Goal: Task Accomplishment & Management: Complete application form

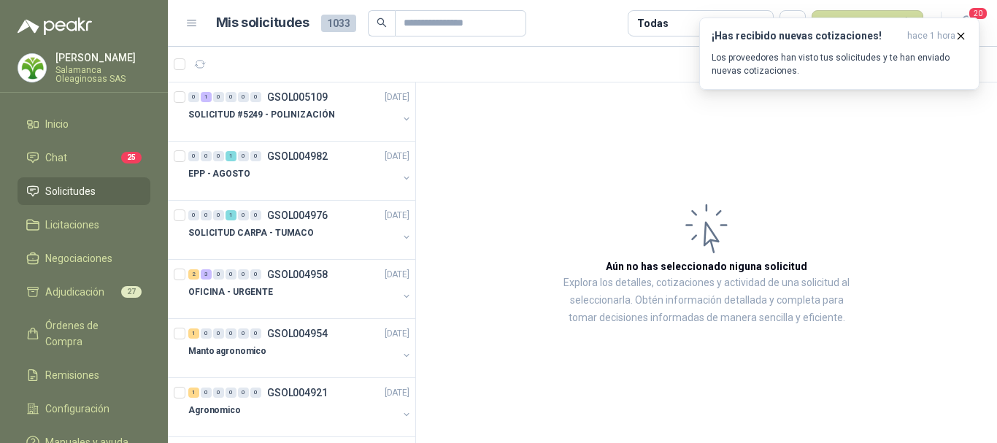
scroll to position [803, 0]
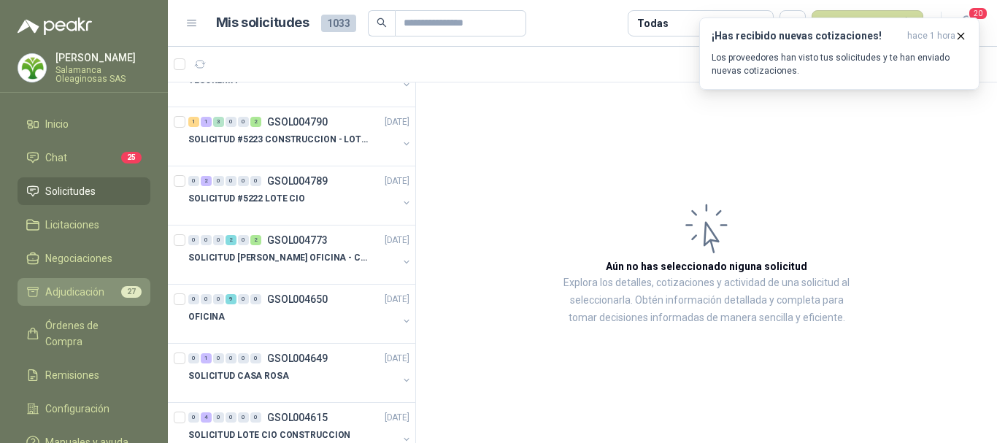
click at [116, 290] on li "Adjudicación 27" at bounding box center [83, 292] width 115 height 16
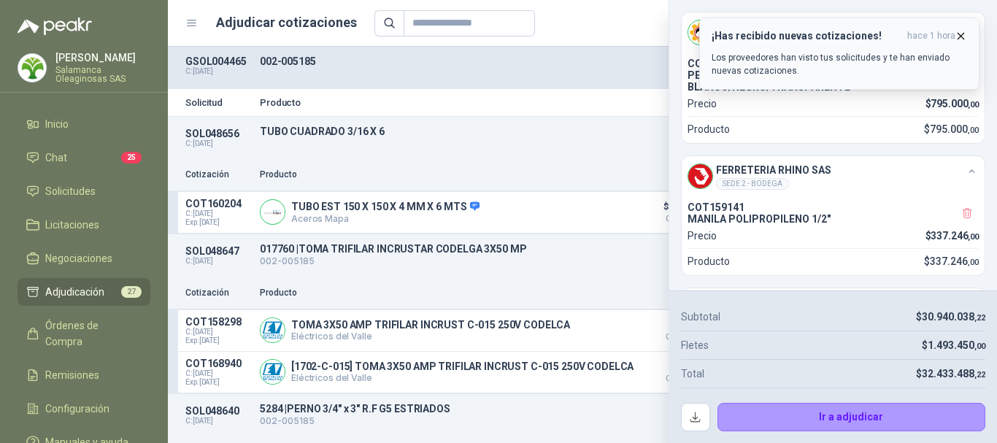
click at [963, 39] on icon "button" at bounding box center [961, 36] width 12 height 12
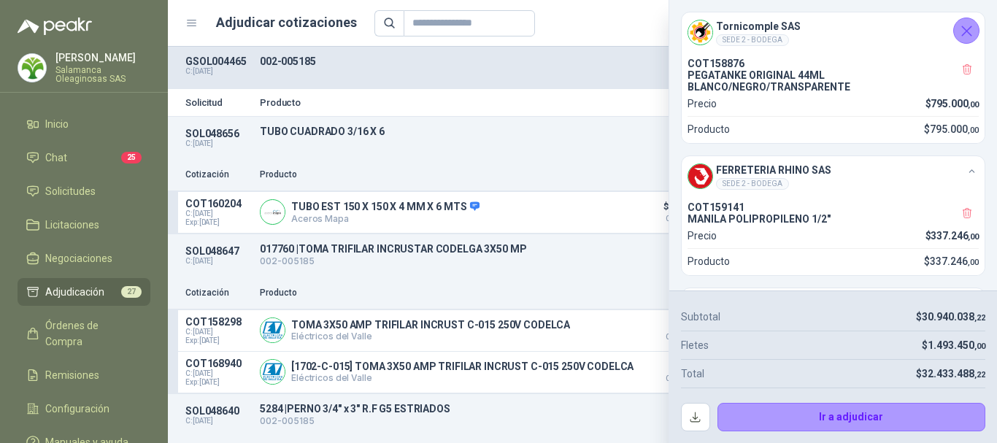
click at [960, 29] on icon "Cerrar" at bounding box center [967, 31] width 18 height 18
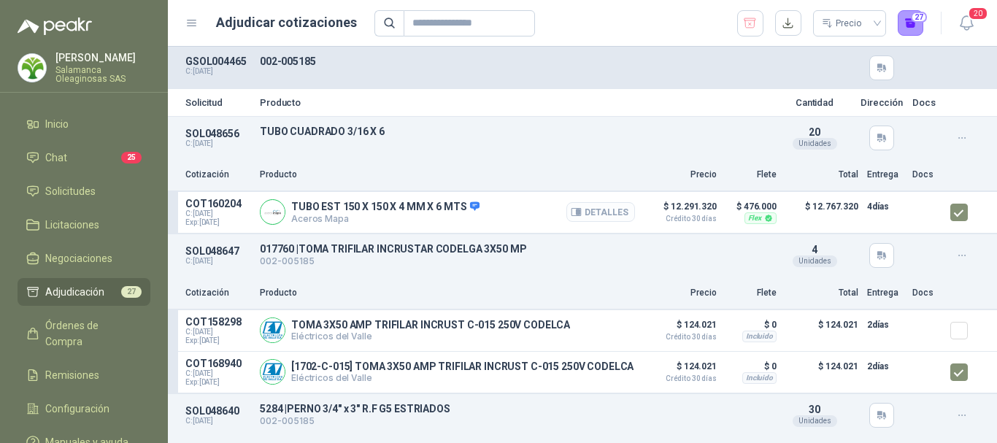
click at [607, 214] on button "Detalles" at bounding box center [600, 212] width 69 height 20
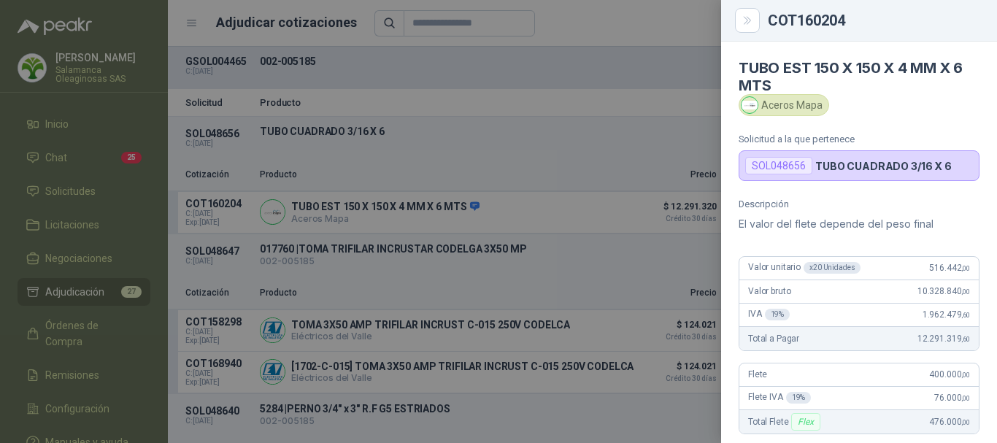
click at [681, 12] on div at bounding box center [498, 221] width 997 height 443
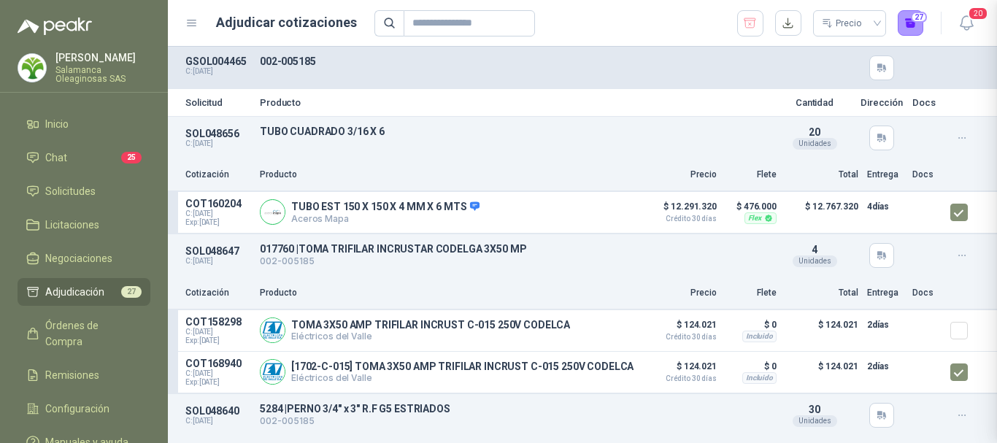
scroll to position [298, 0]
click at [594, 331] on button "Detalles" at bounding box center [600, 330] width 69 height 20
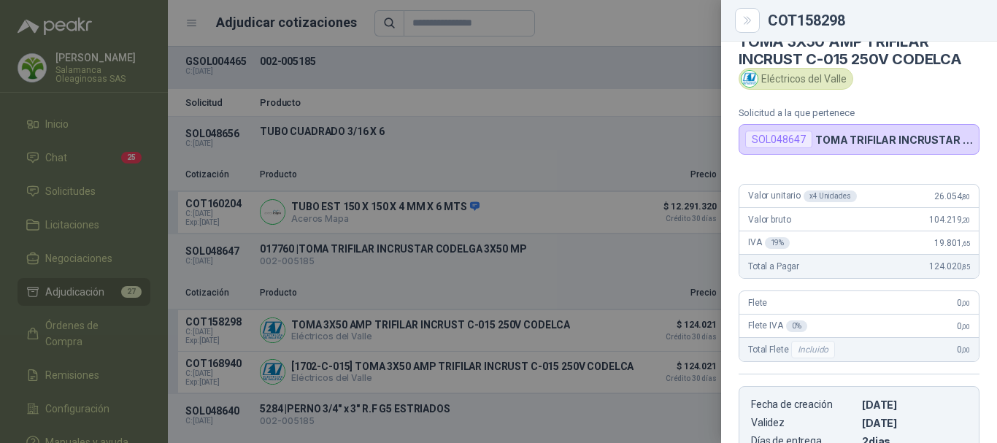
scroll to position [0, 0]
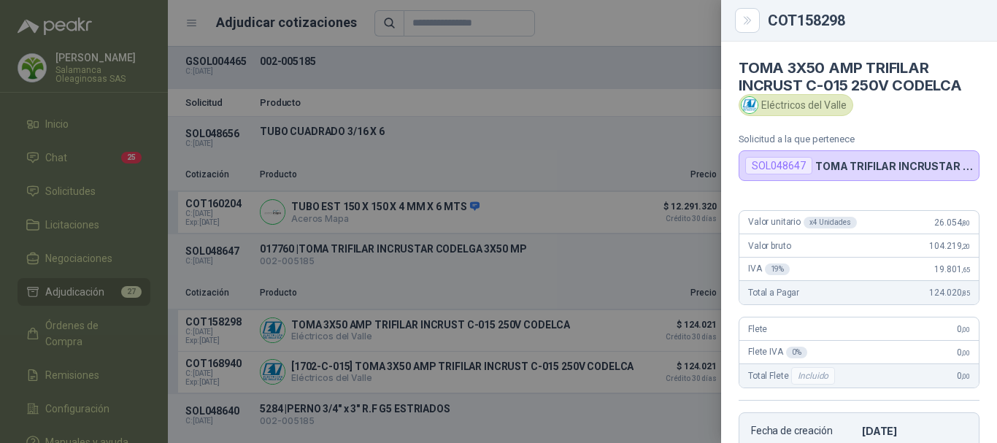
click at [610, 20] on div at bounding box center [498, 221] width 997 height 443
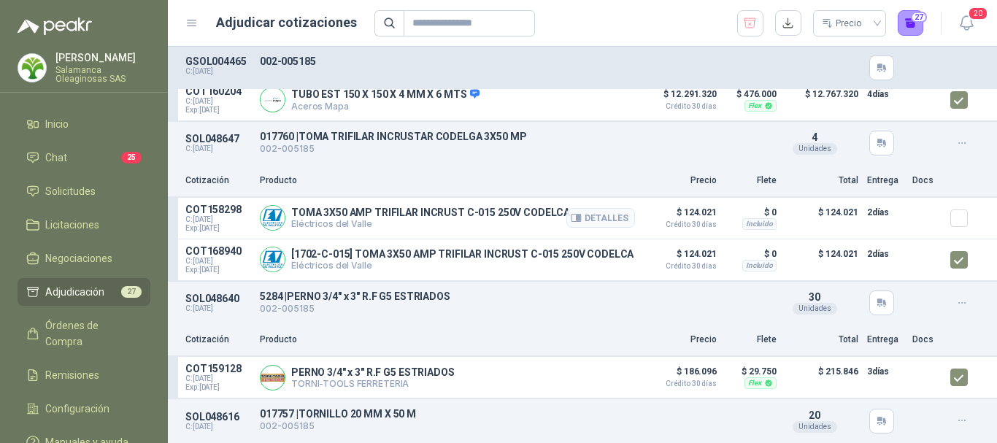
scroll to position [146, 0]
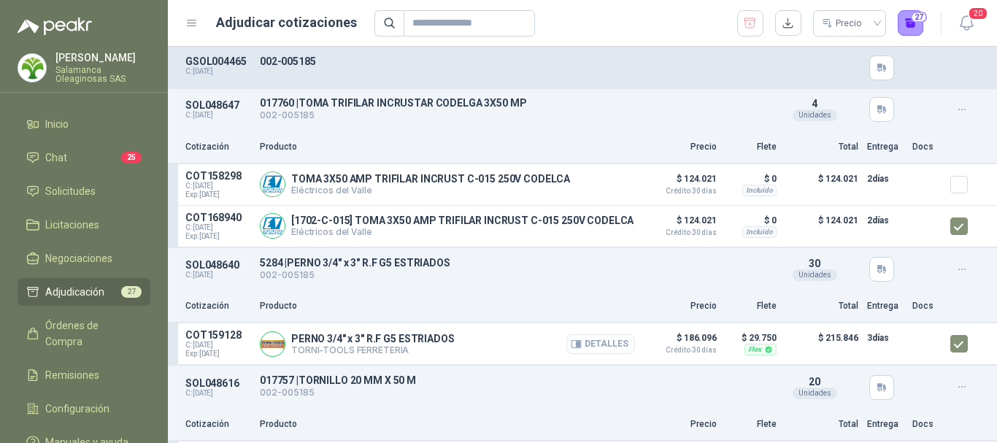
click at [601, 353] on button "Detalles" at bounding box center [600, 344] width 69 height 20
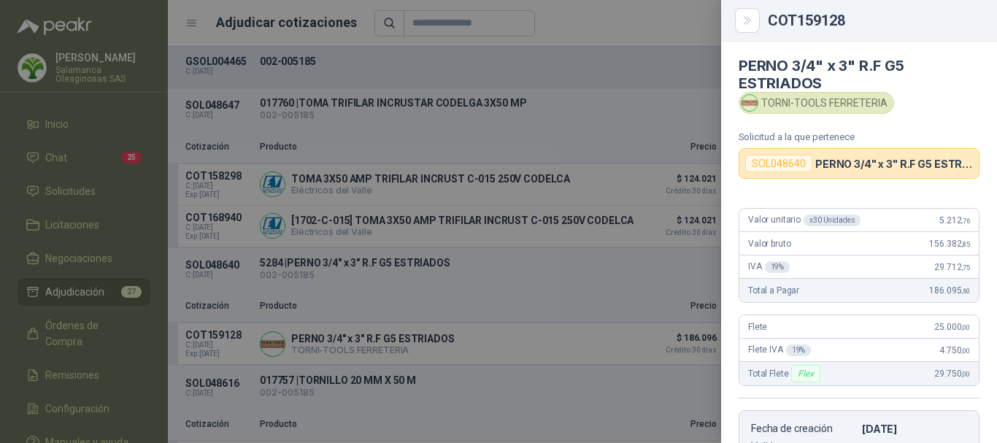
scroll to position [0, 0]
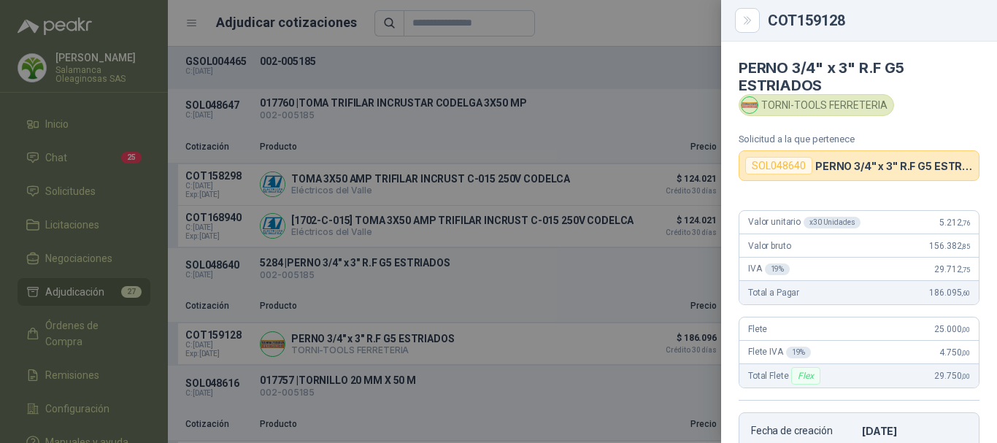
click at [649, 24] on div at bounding box center [498, 221] width 997 height 443
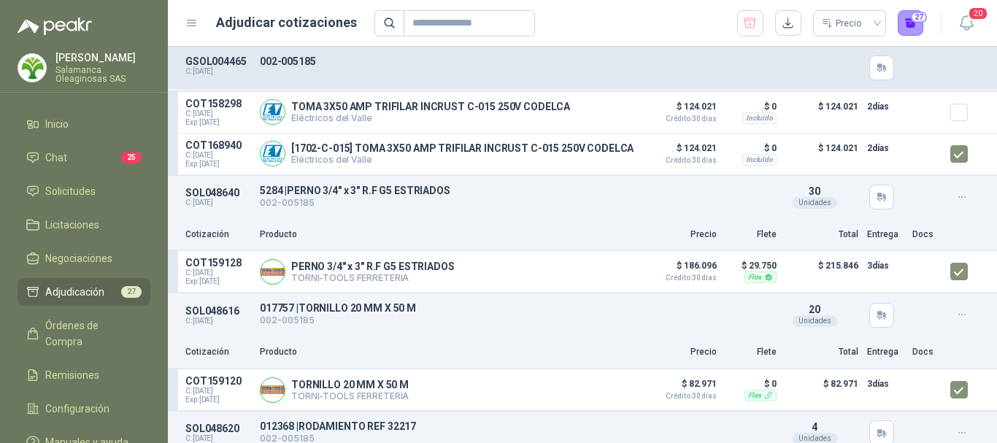
scroll to position [292, 0]
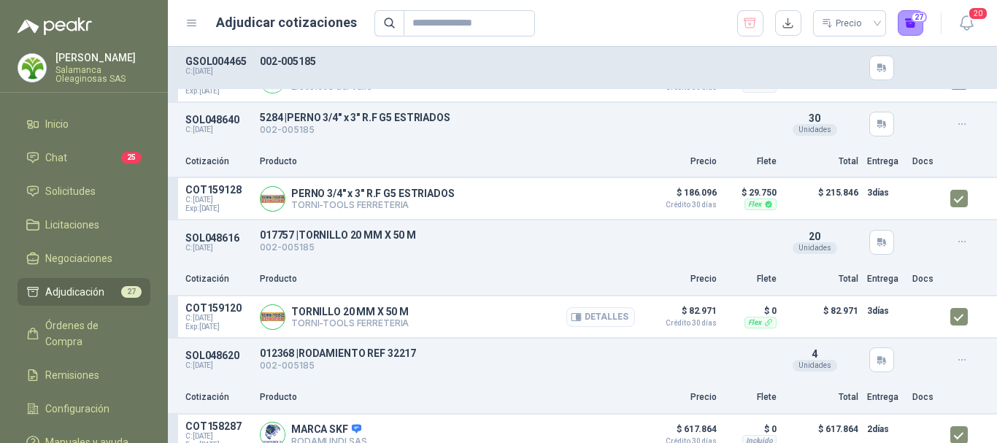
click at [602, 326] on button "Detalles" at bounding box center [600, 317] width 69 height 20
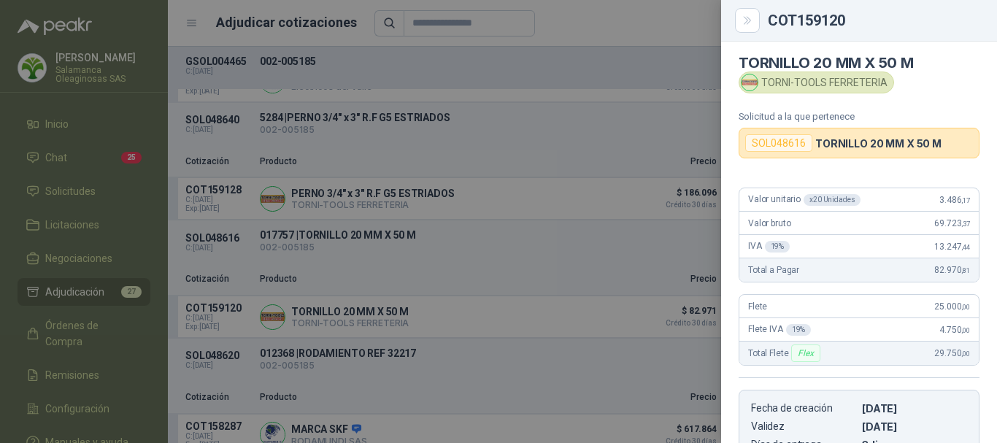
scroll to position [0, 0]
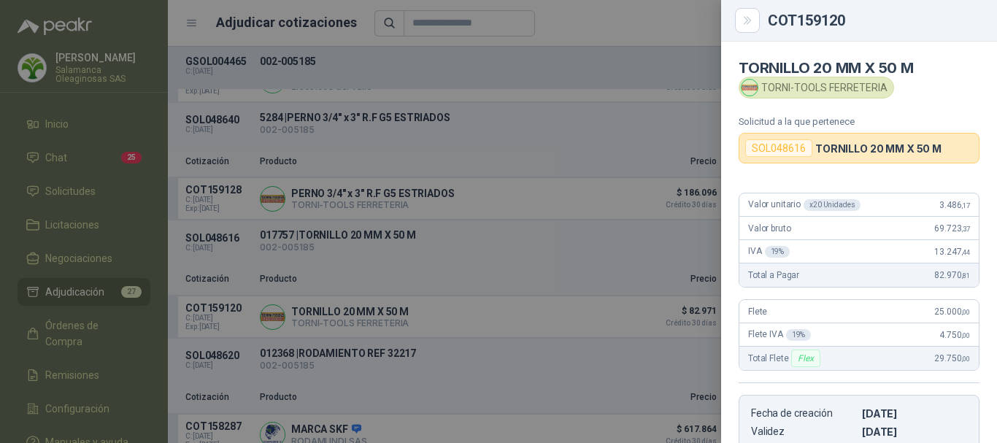
click at [593, 20] on div at bounding box center [498, 221] width 997 height 443
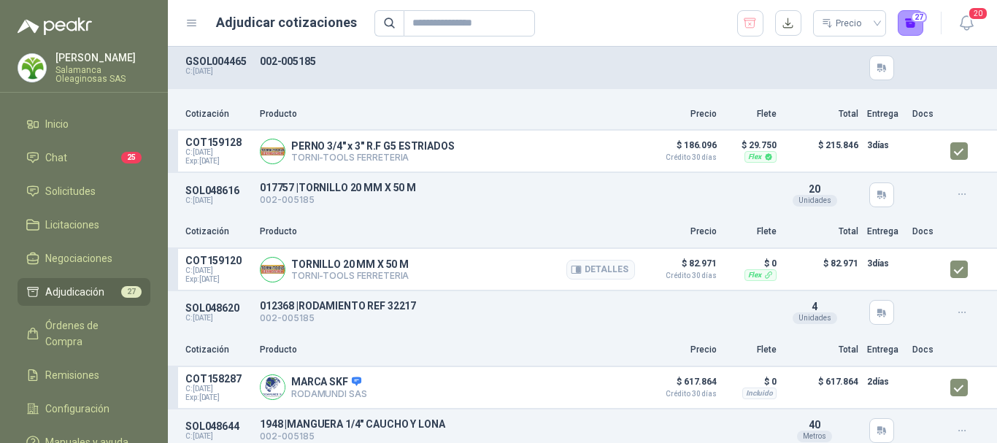
scroll to position [365, 0]
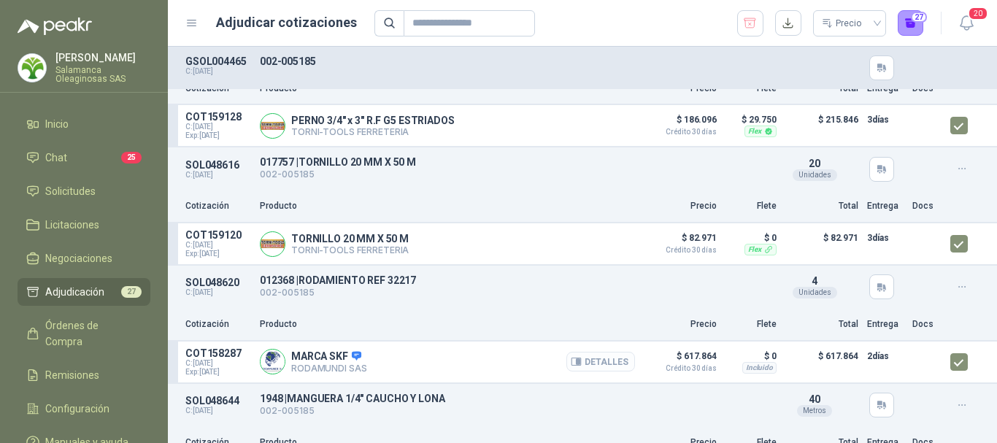
click at [602, 371] on button "Detalles" at bounding box center [600, 362] width 69 height 20
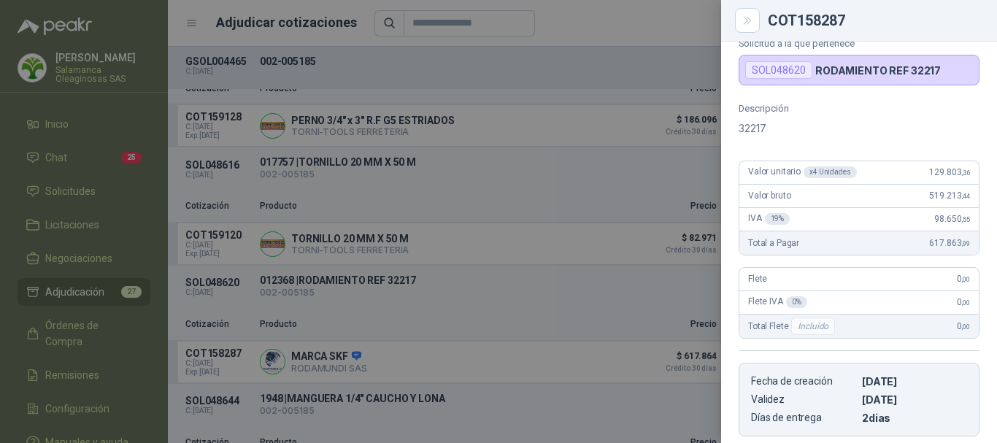
scroll to position [77, 0]
click at [660, 31] on div at bounding box center [498, 221] width 997 height 443
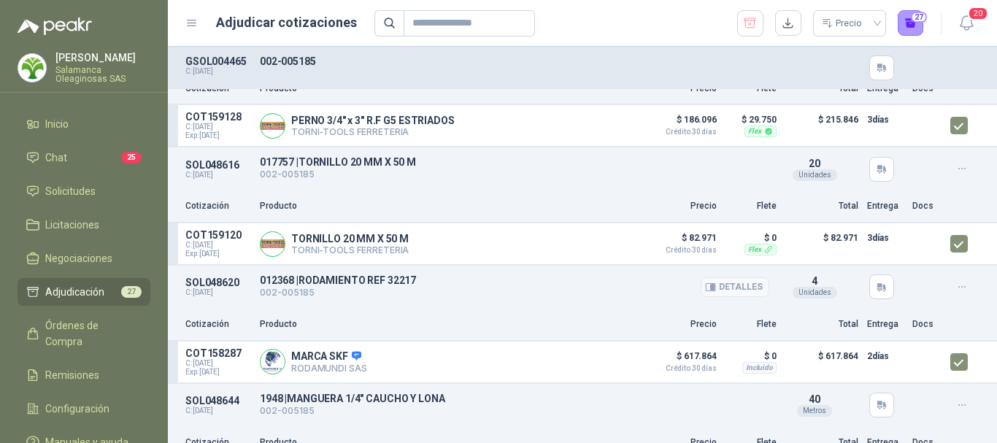
scroll to position [438, 0]
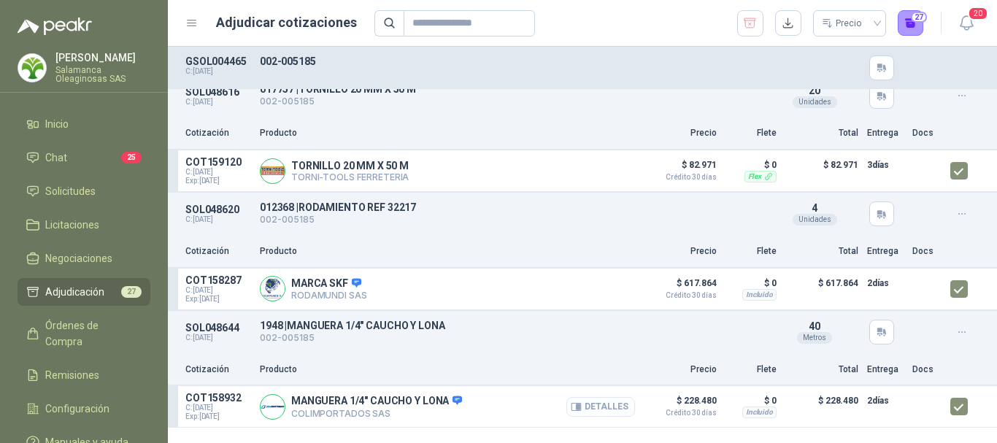
click at [606, 417] on button "Detalles" at bounding box center [600, 407] width 69 height 20
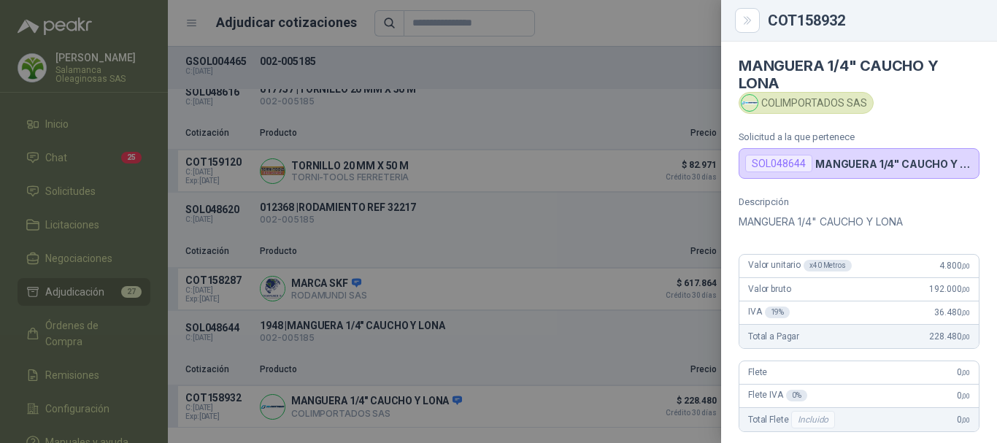
scroll to position [0, 0]
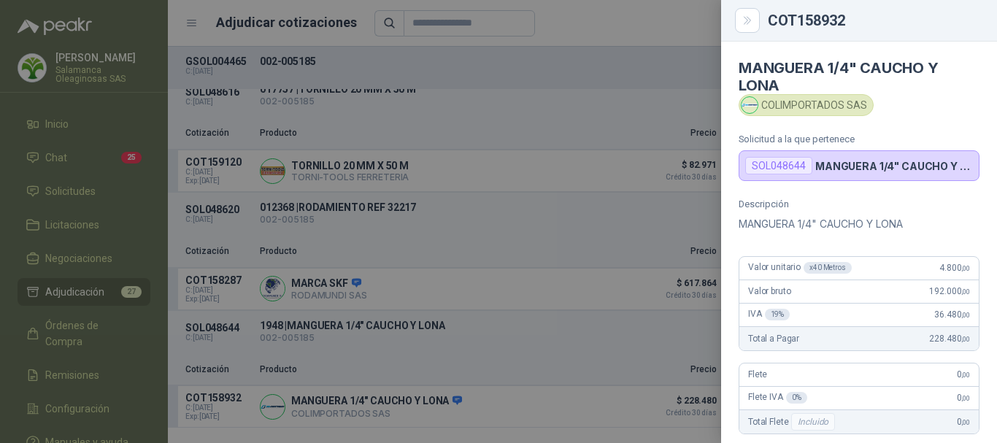
click at [638, 18] on div at bounding box center [498, 221] width 997 height 443
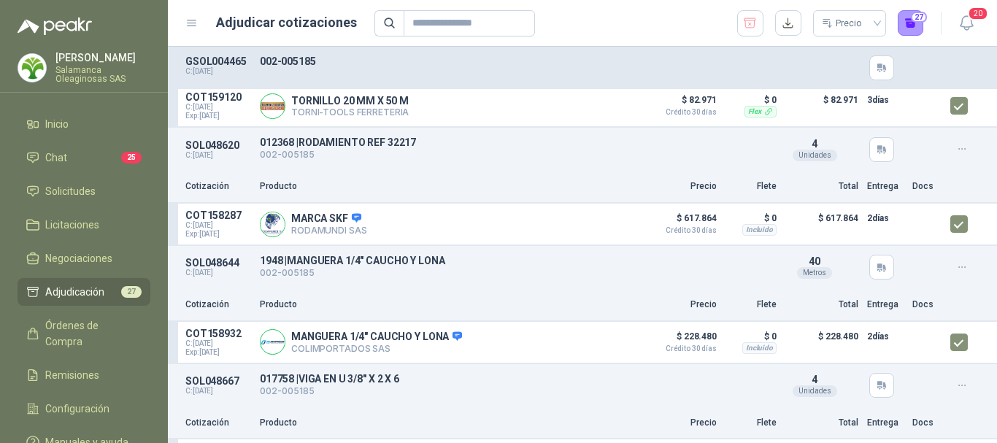
scroll to position [584, 0]
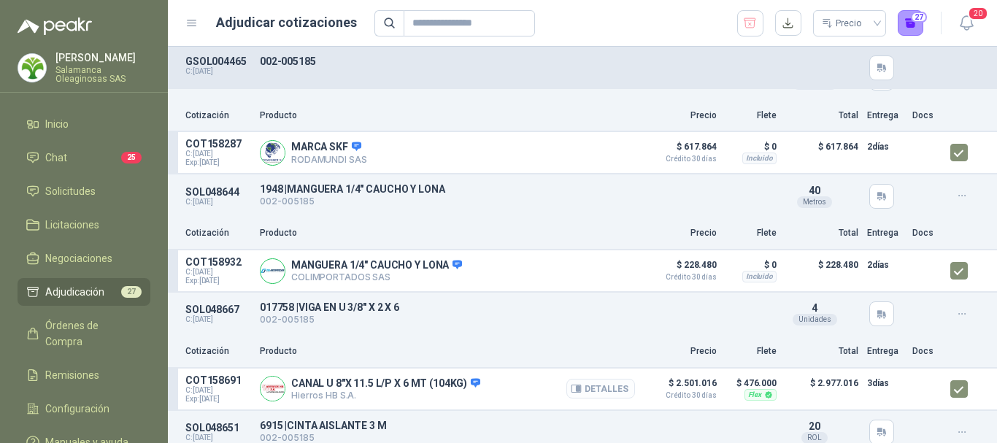
click at [598, 396] on button "Detalles" at bounding box center [600, 389] width 69 height 20
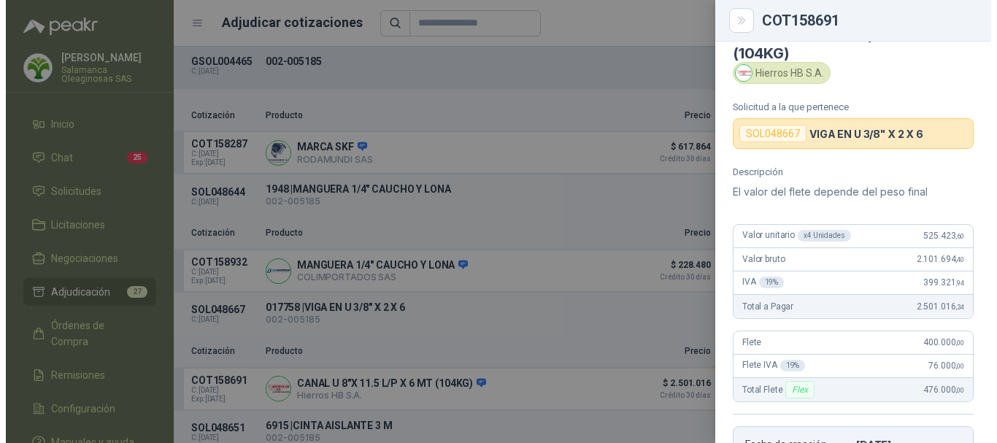
scroll to position [0, 0]
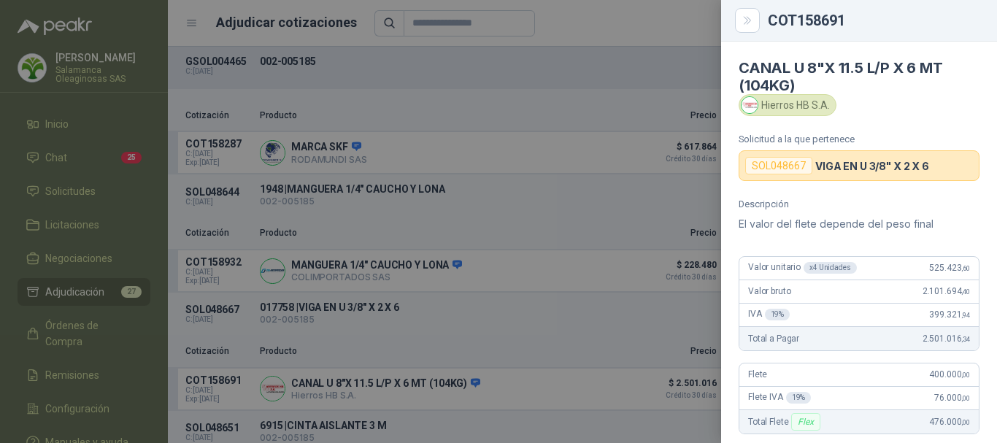
click at [623, 23] on div at bounding box center [498, 221] width 997 height 443
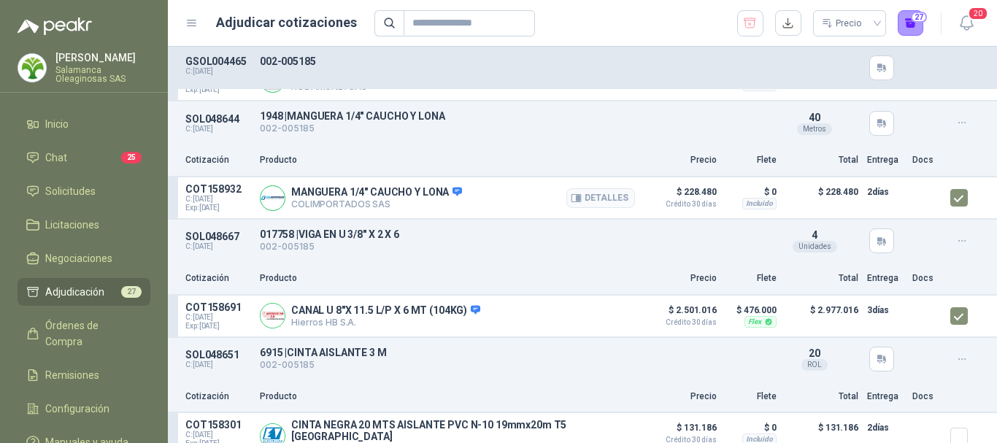
scroll to position [730, 0]
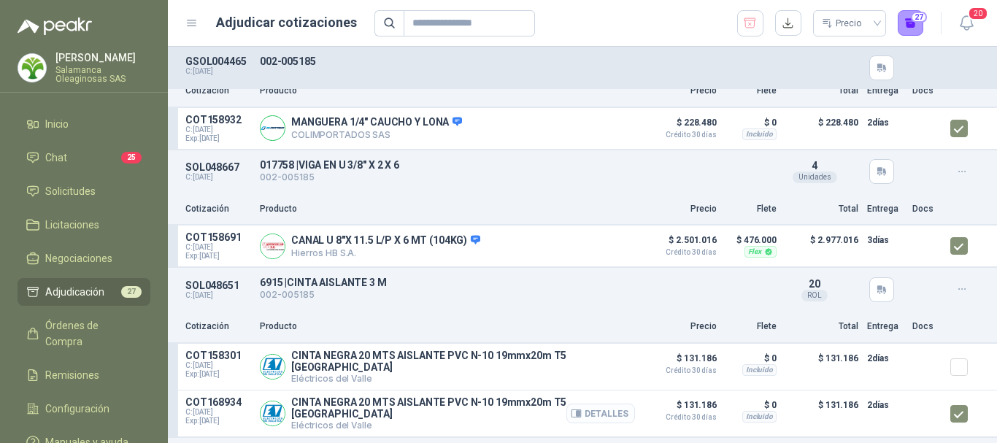
click at [593, 412] on button "Detalles" at bounding box center [600, 414] width 69 height 20
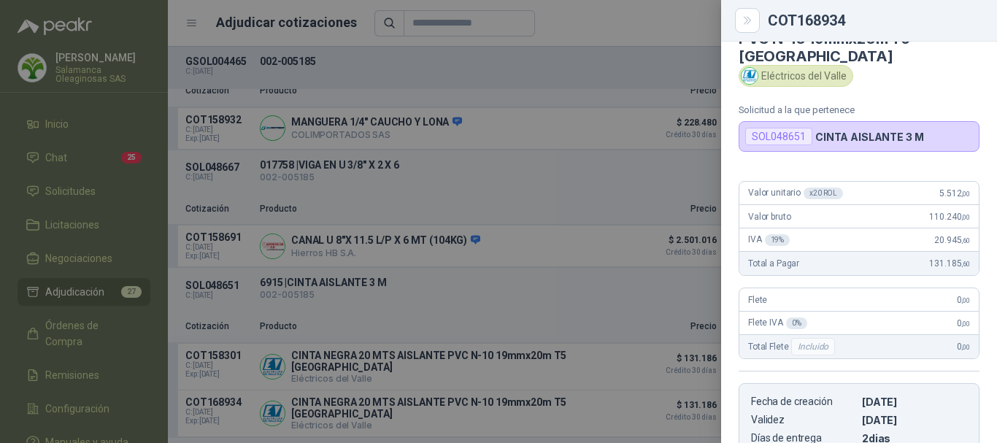
scroll to position [0, 0]
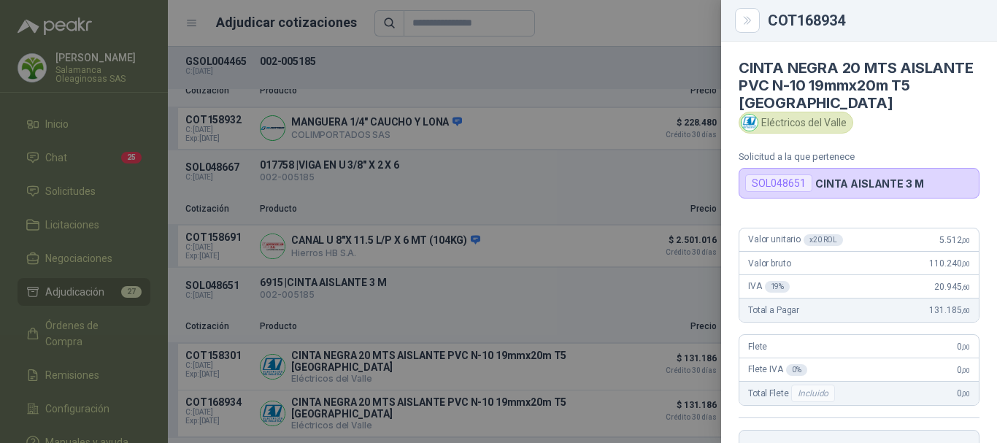
click at [601, 26] on div at bounding box center [498, 221] width 997 height 443
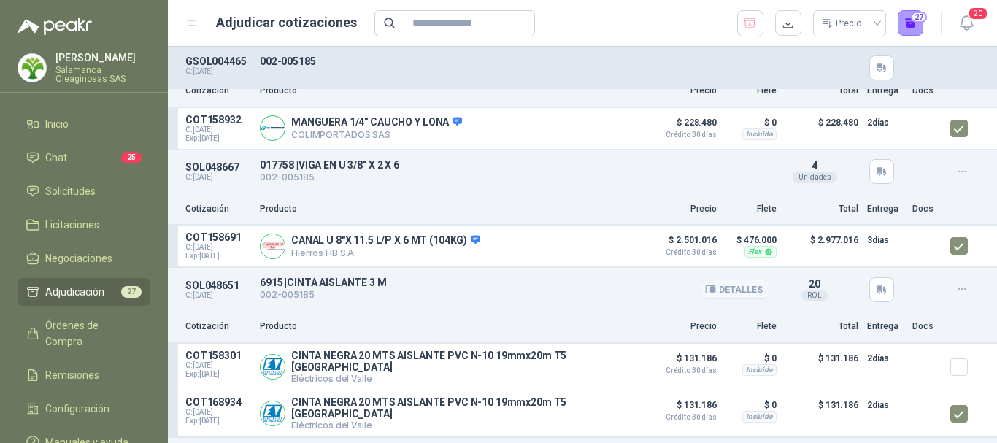
click at [732, 293] on button "Detalles" at bounding box center [735, 290] width 69 height 20
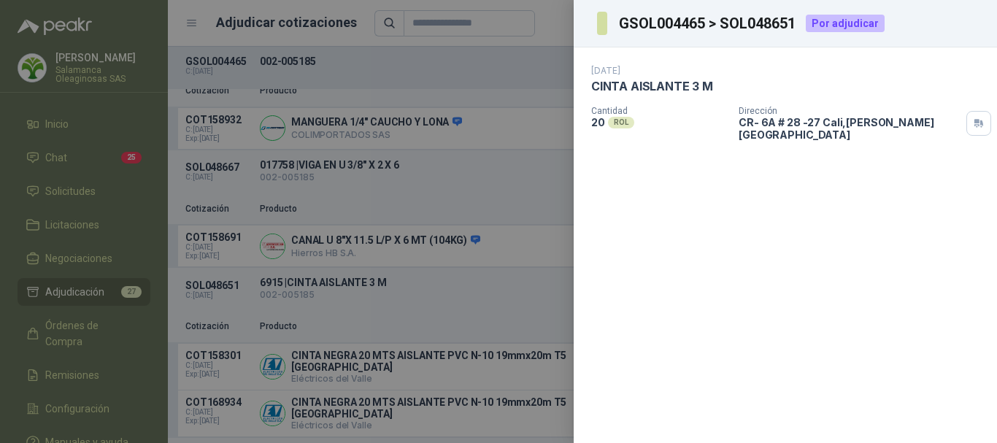
click at [526, 63] on div at bounding box center [498, 221] width 997 height 443
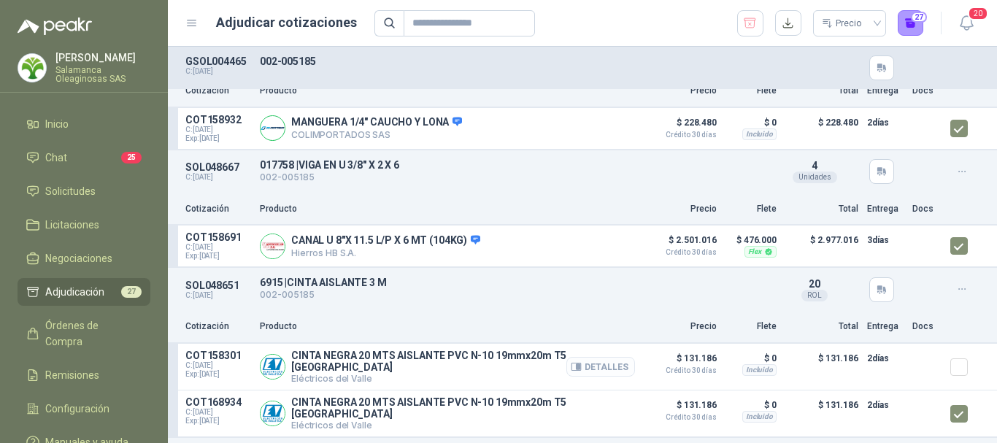
click at [604, 368] on button "Detalles" at bounding box center [600, 367] width 69 height 20
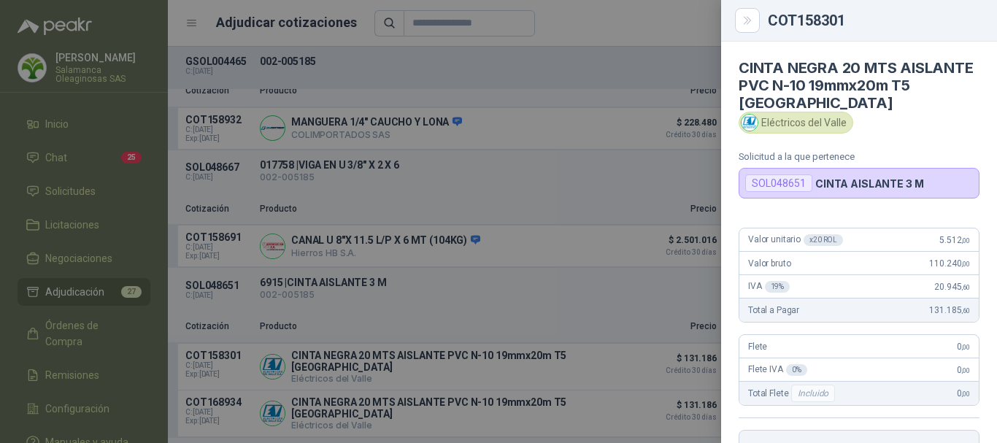
scroll to position [73, 0]
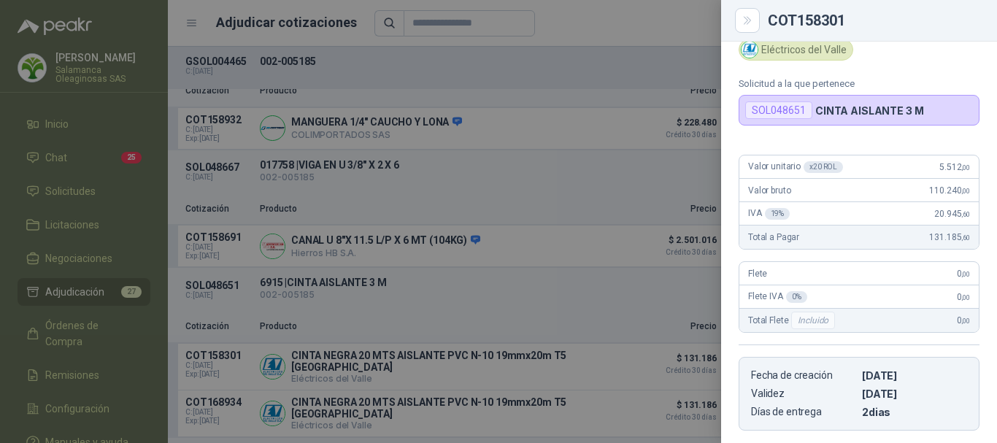
click at [602, 18] on div at bounding box center [498, 221] width 997 height 443
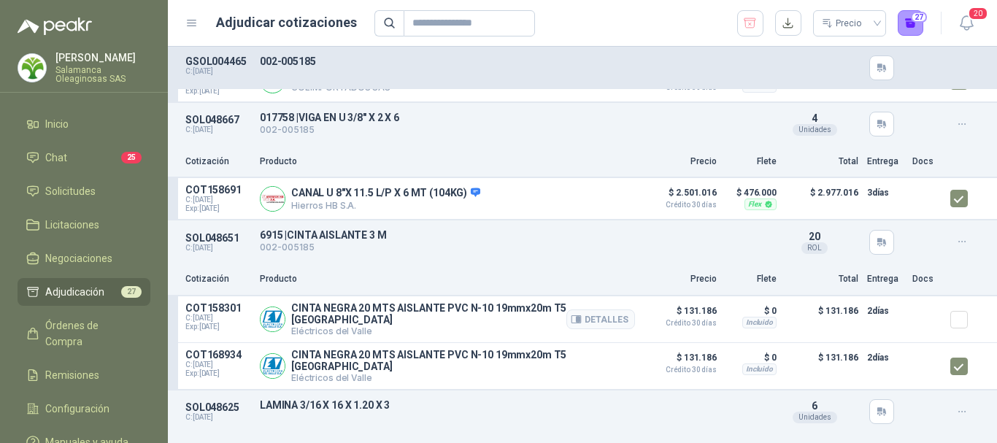
scroll to position [803, 0]
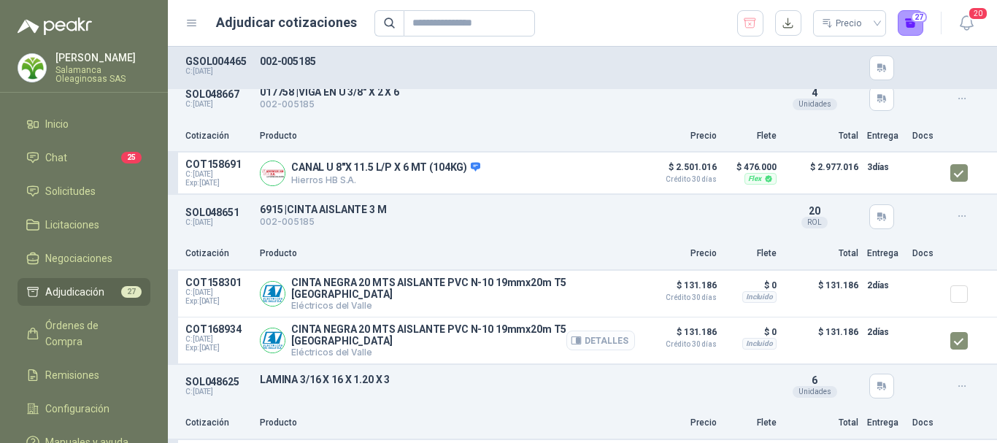
click at [602, 336] on button "Detalles" at bounding box center [600, 341] width 69 height 20
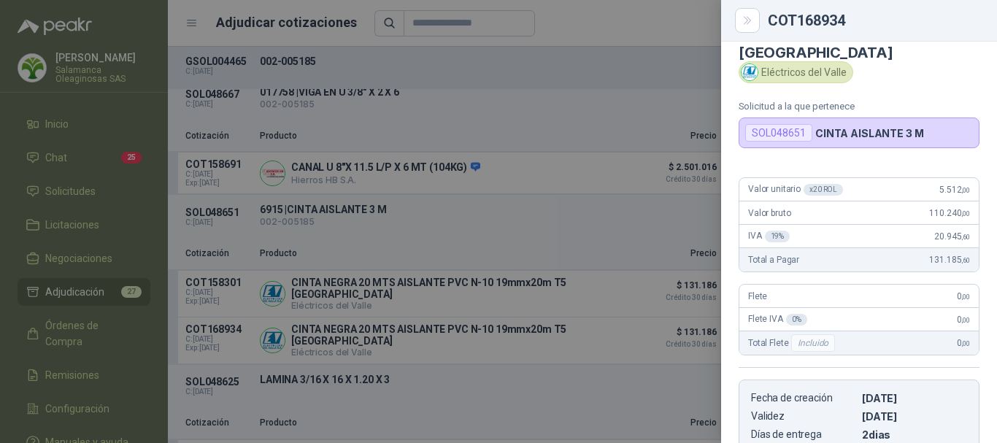
scroll to position [123, 0]
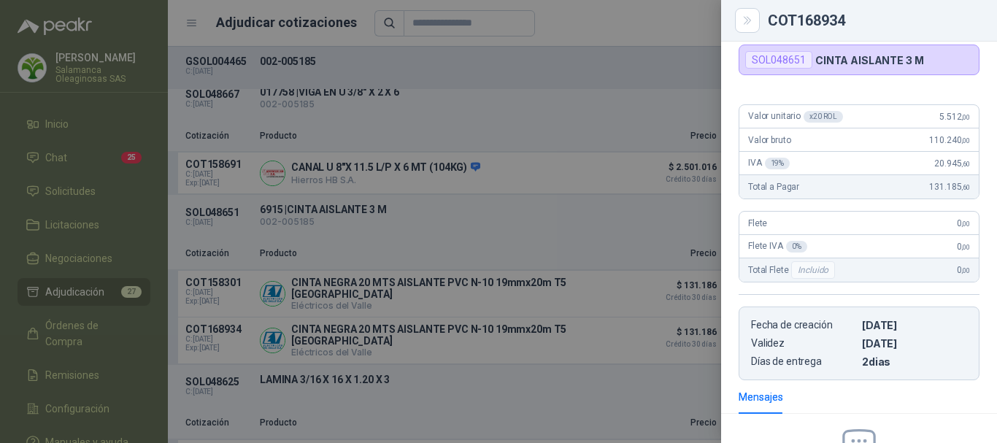
click at [614, 12] on div at bounding box center [498, 221] width 997 height 443
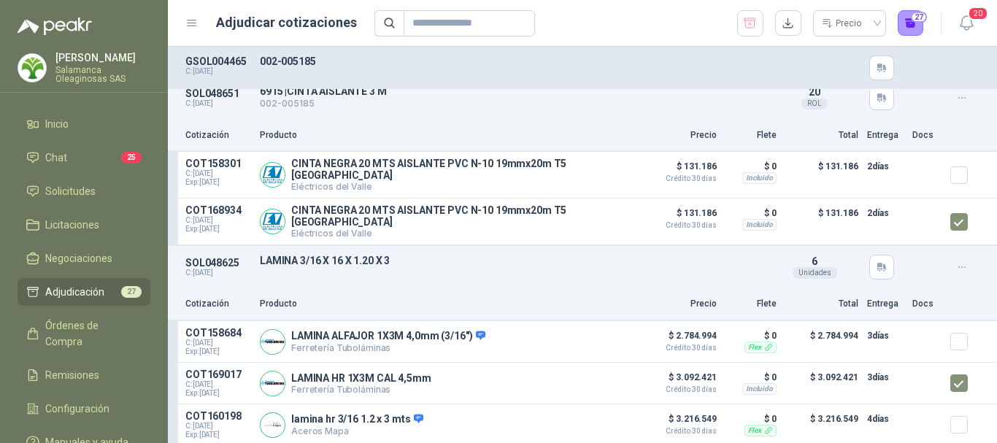
scroll to position [949, 0]
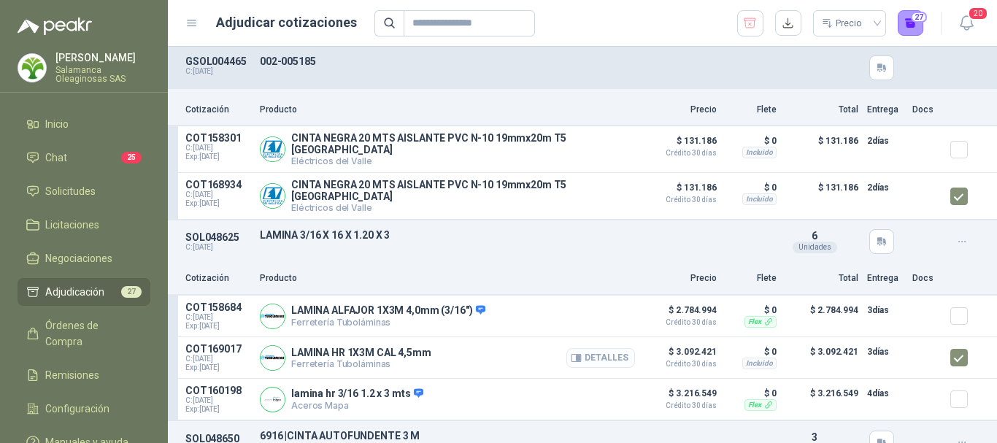
click at [604, 350] on button "Detalles" at bounding box center [600, 358] width 69 height 20
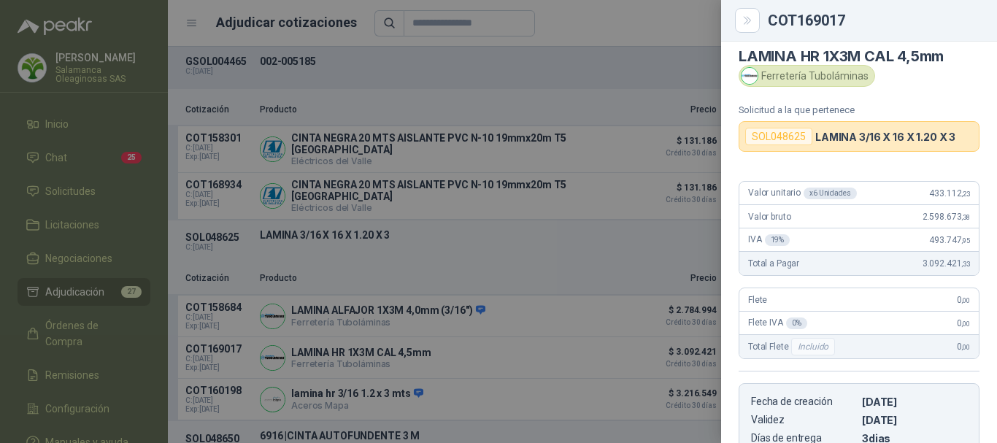
scroll to position [0, 0]
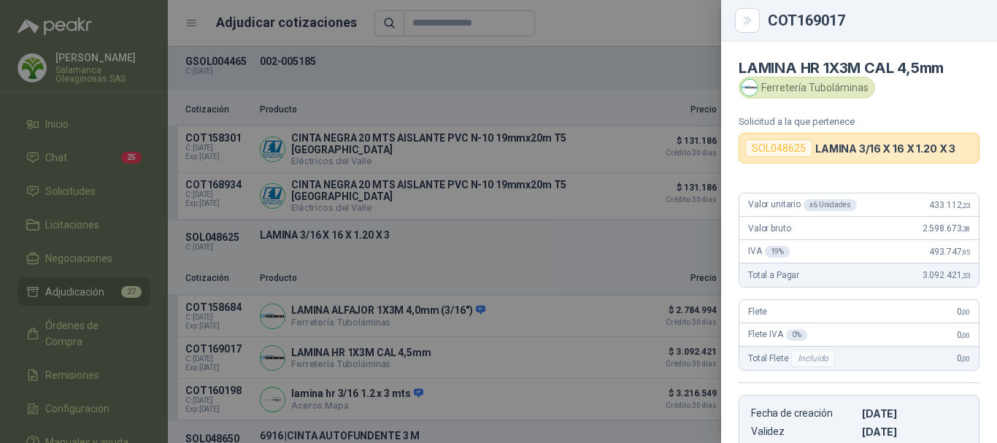
click at [610, 14] on div at bounding box center [498, 221] width 997 height 443
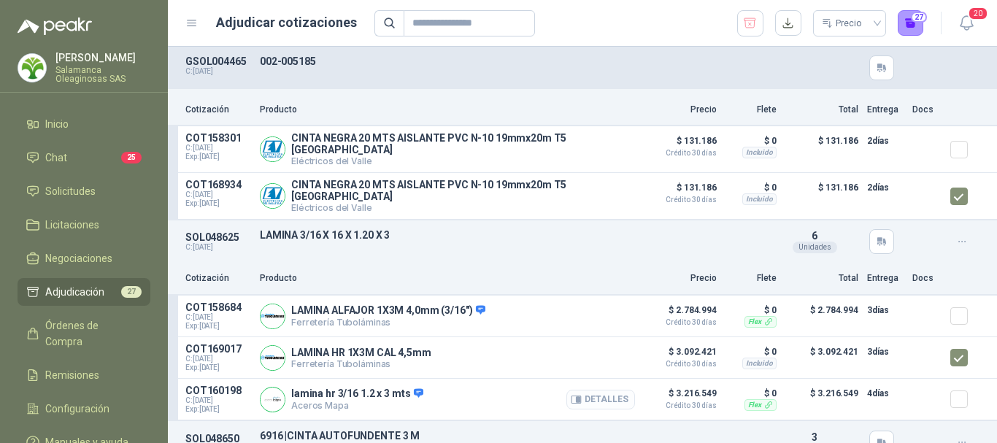
click at [604, 395] on button "Detalles" at bounding box center [600, 400] width 69 height 20
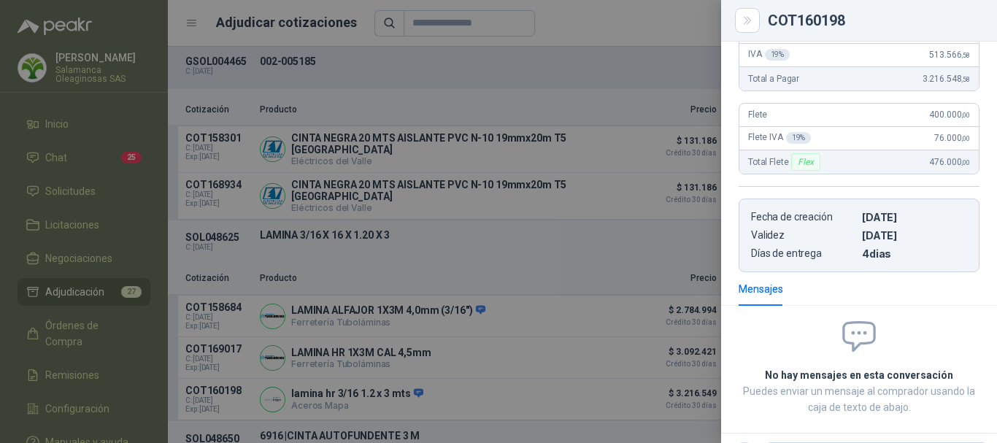
scroll to position [21, 0]
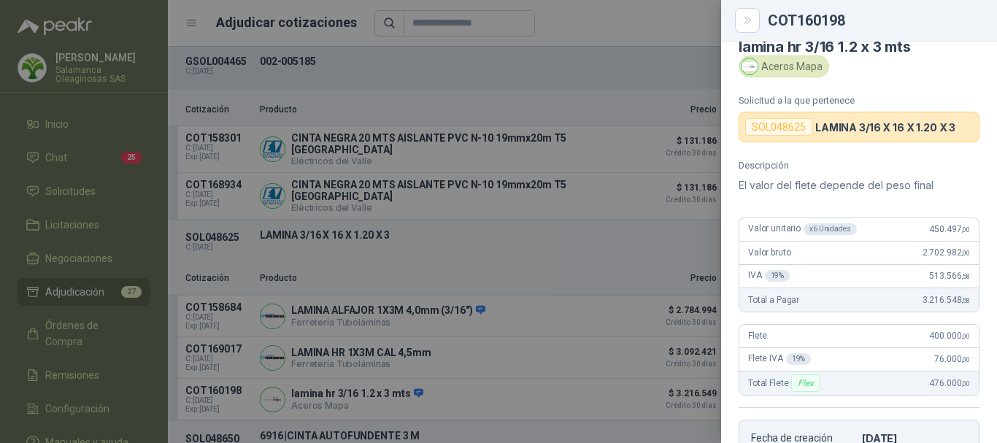
click at [586, 65] on div at bounding box center [498, 221] width 997 height 443
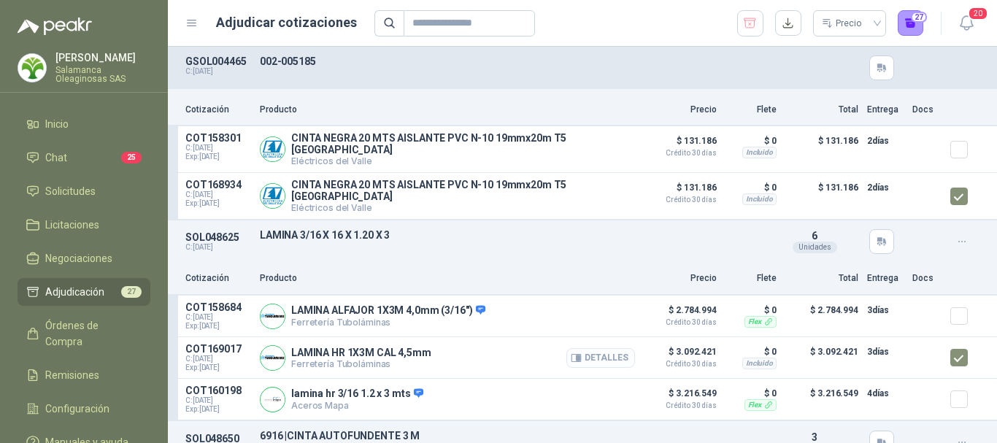
click at [598, 348] on button "Detalles" at bounding box center [600, 358] width 69 height 20
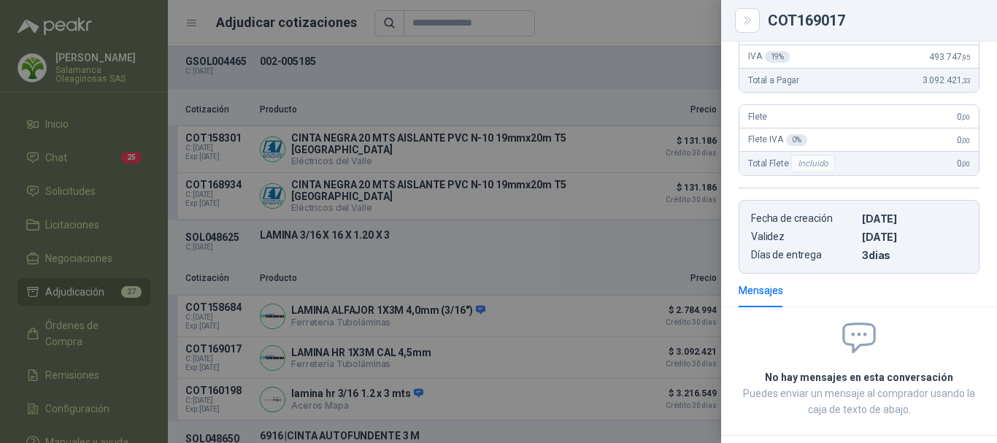
scroll to position [49, 0]
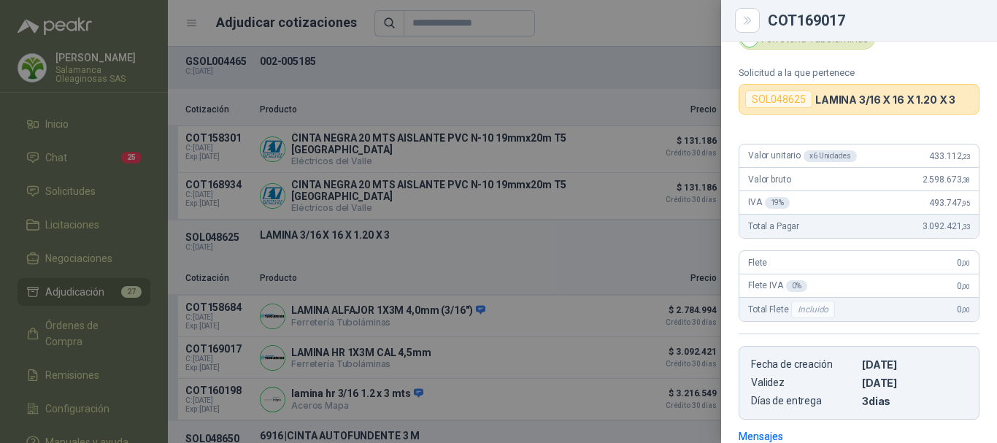
click at [589, 68] on div at bounding box center [498, 221] width 997 height 443
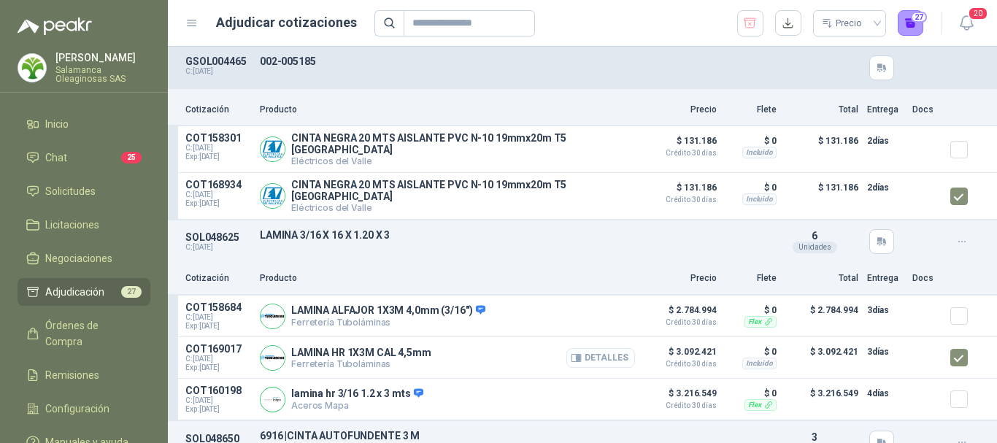
click at [598, 351] on button "Detalles" at bounding box center [600, 358] width 69 height 20
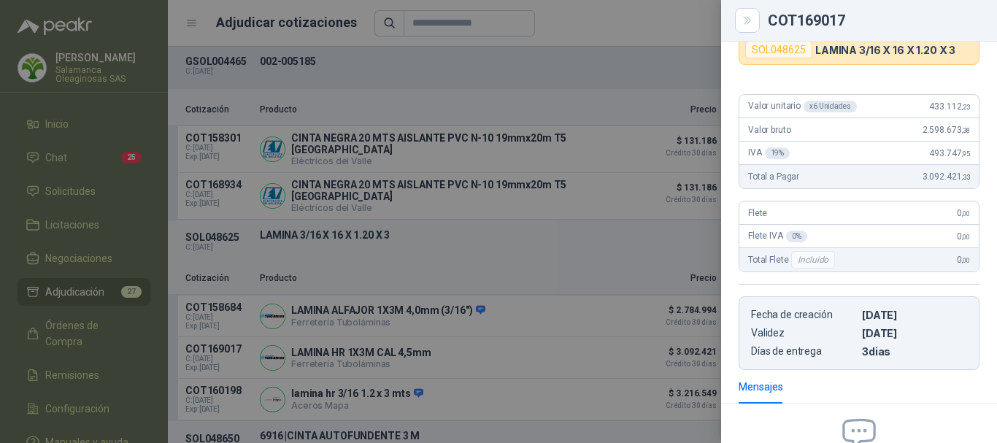
scroll to position [0, 0]
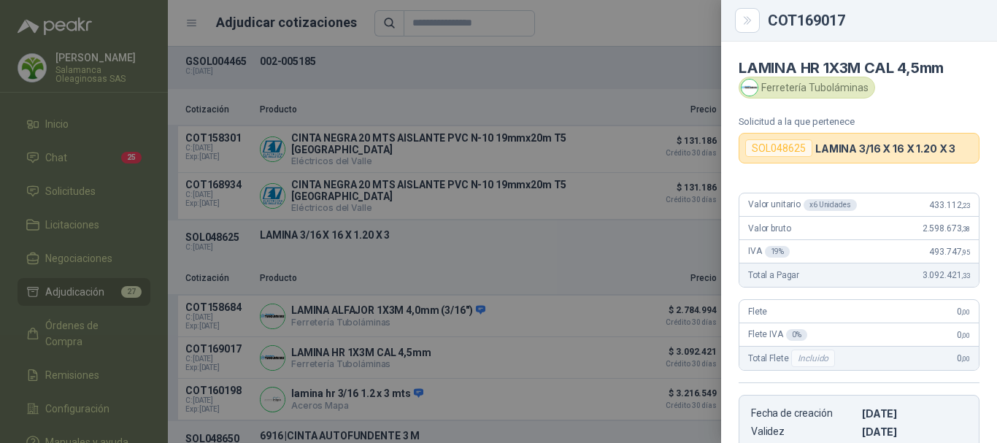
click at [594, 30] on div at bounding box center [498, 221] width 997 height 443
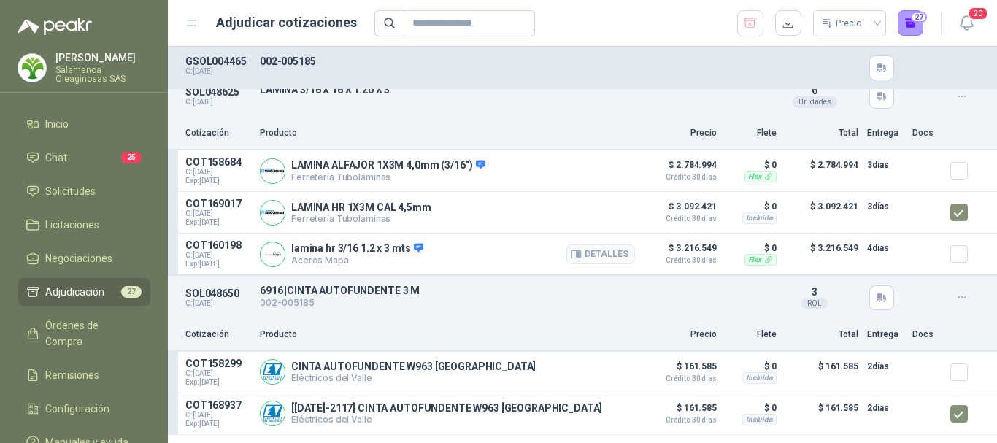
scroll to position [1095, 0]
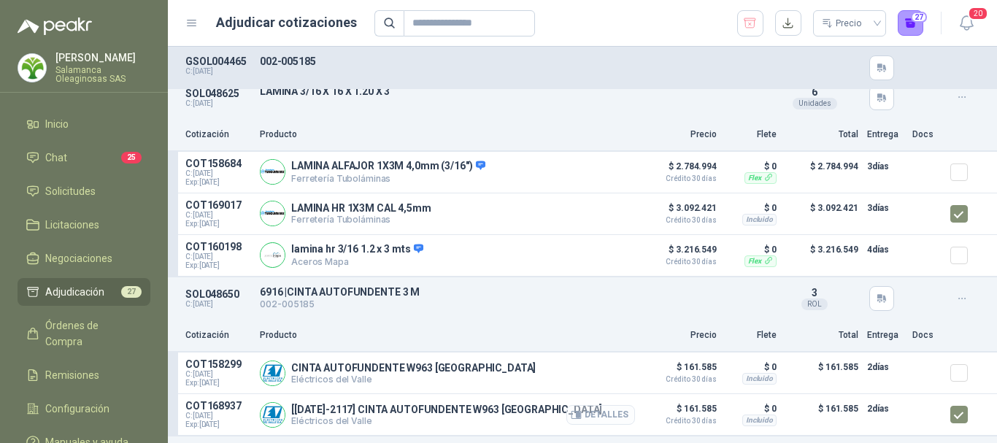
click at [612, 410] on button "Detalles" at bounding box center [600, 415] width 69 height 20
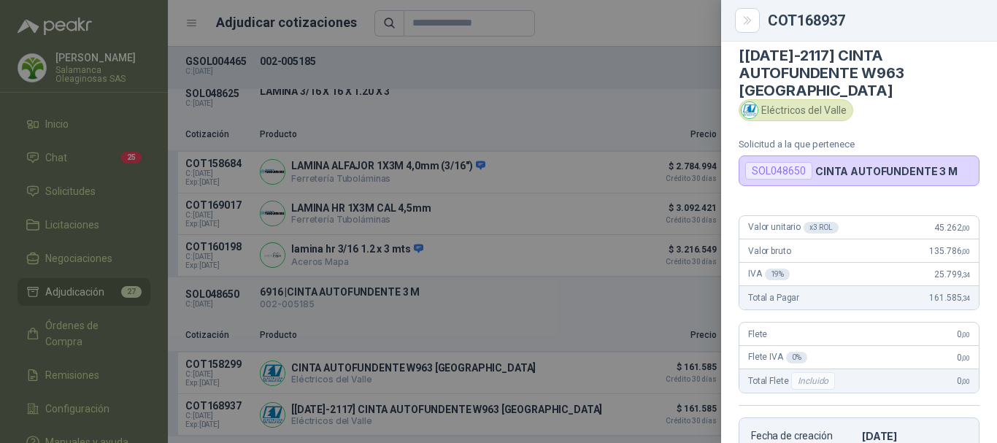
scroll to position [11, 0]
click at [635, 22] on div at bounding box center [498, 221] width 997 height 443
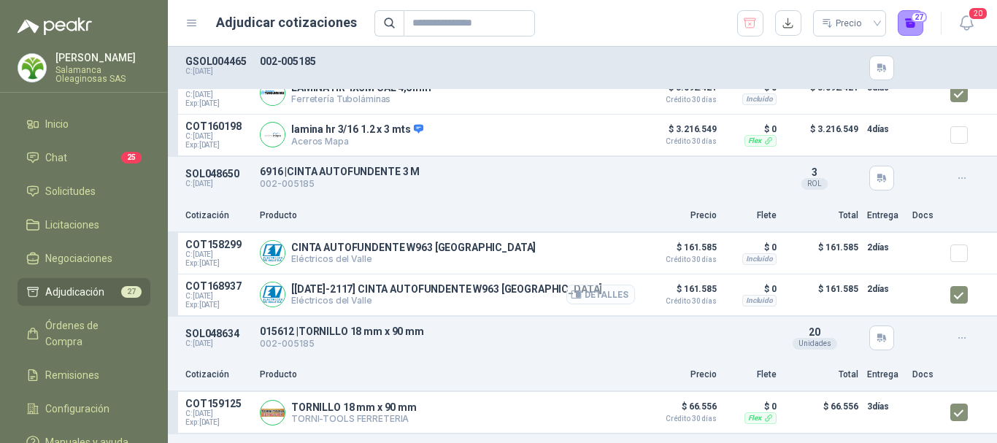
scroll to position [1241, 0]
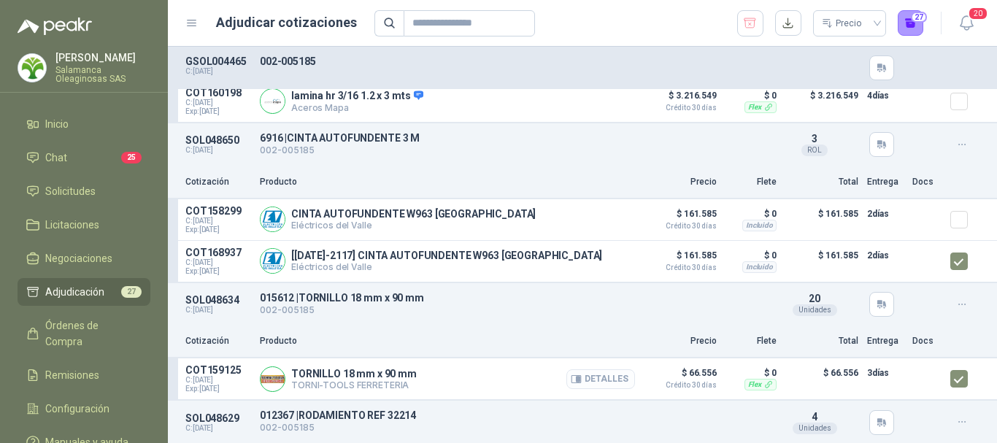
click at [604, 382] on button "Detalles" at bounding box center [600, 379] width 69 height 20
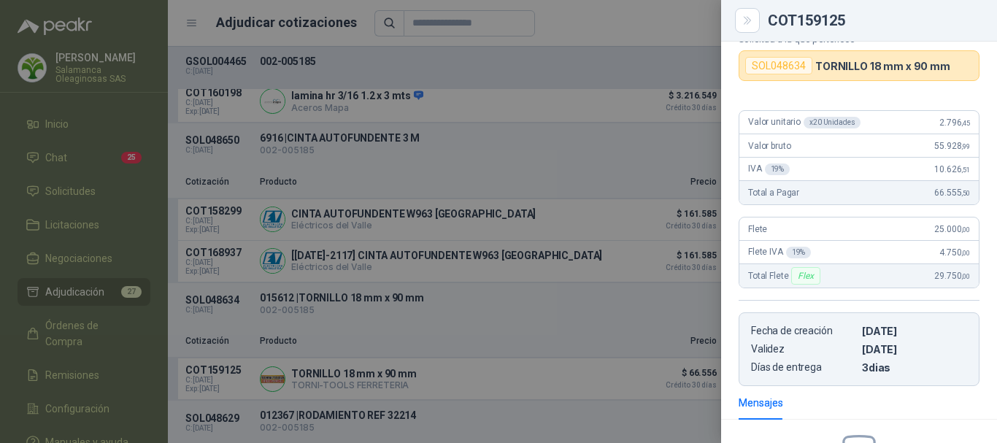
scroll to position [49, 0]
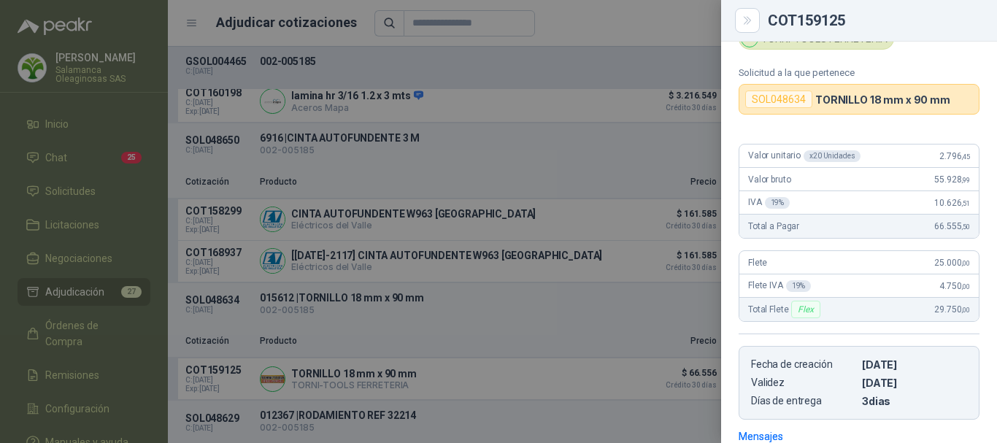
click at [687, 18] on div at bounding box center [498, 221] width 997 height 443
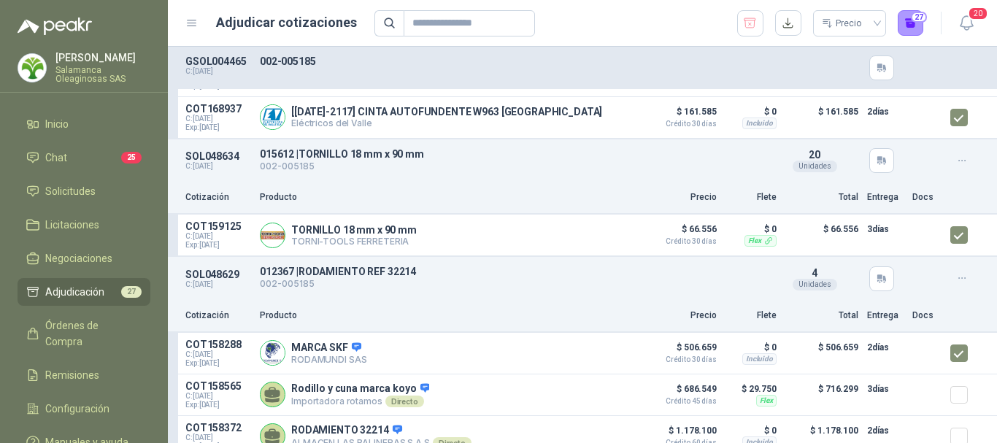
scroll to position [1387, 0]
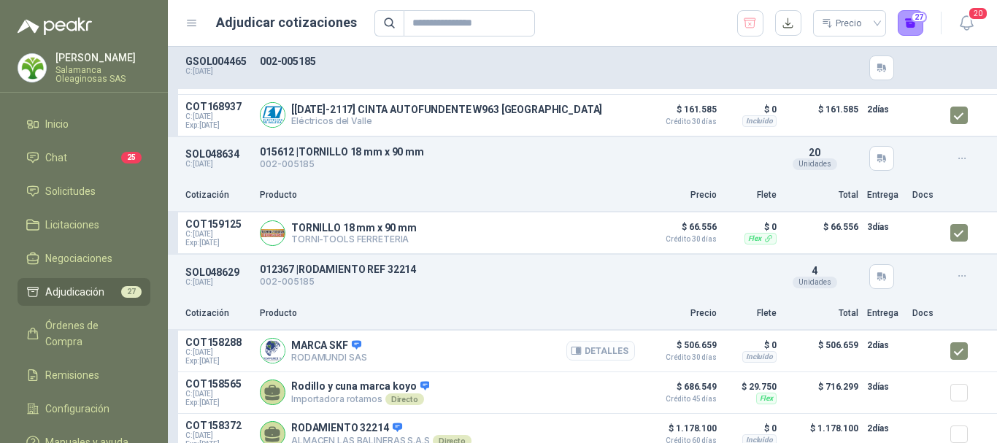
click at [598, 357] on button "Detalles" at bounding box center [600, 351] width 69 height 20
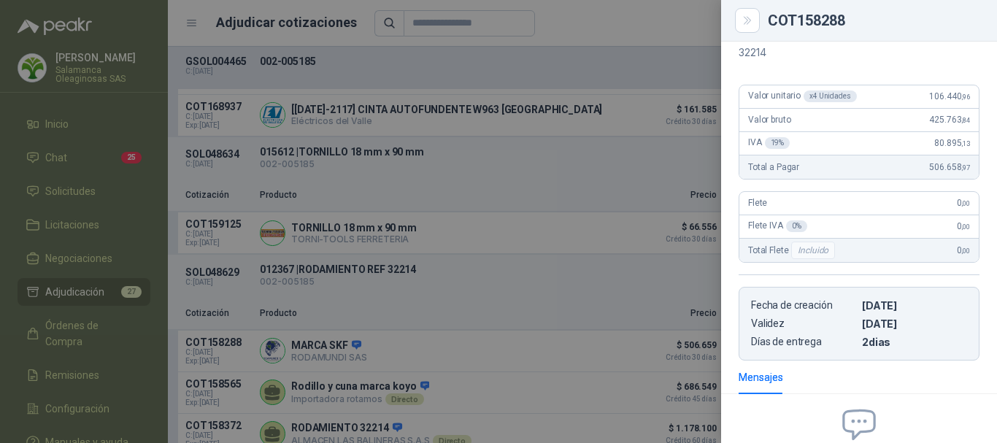
scroll to position [94, 0]
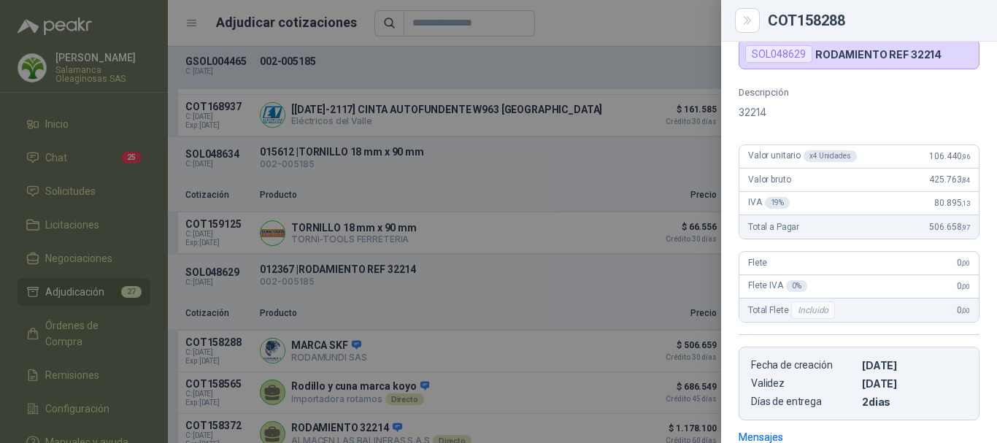
click at [690, 31] on div at bounding box center [498, 221] width 997 height 443
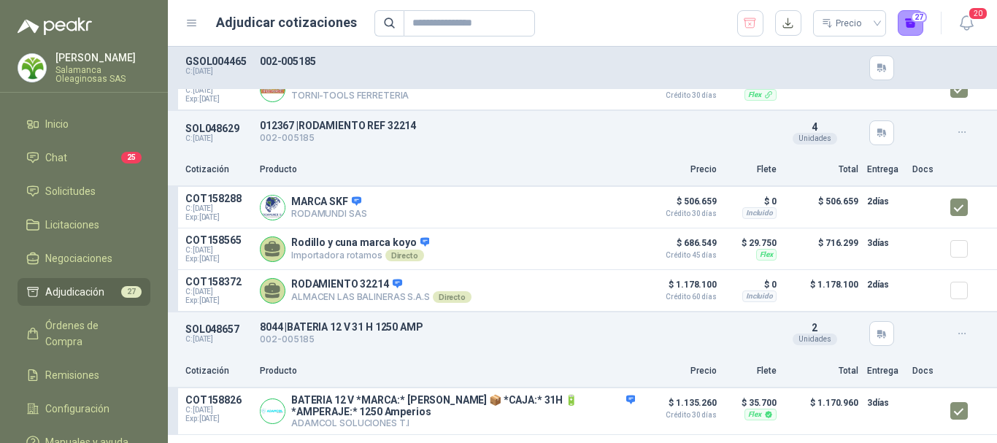
scroll to position [1606, 0]
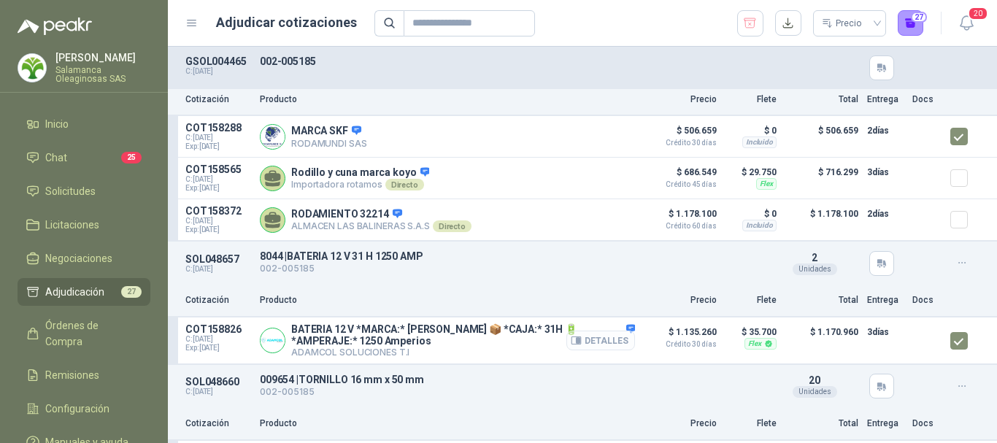
click at [599, 347] on button "Detalles" at bounding box center [600, 341] width 69 height 20
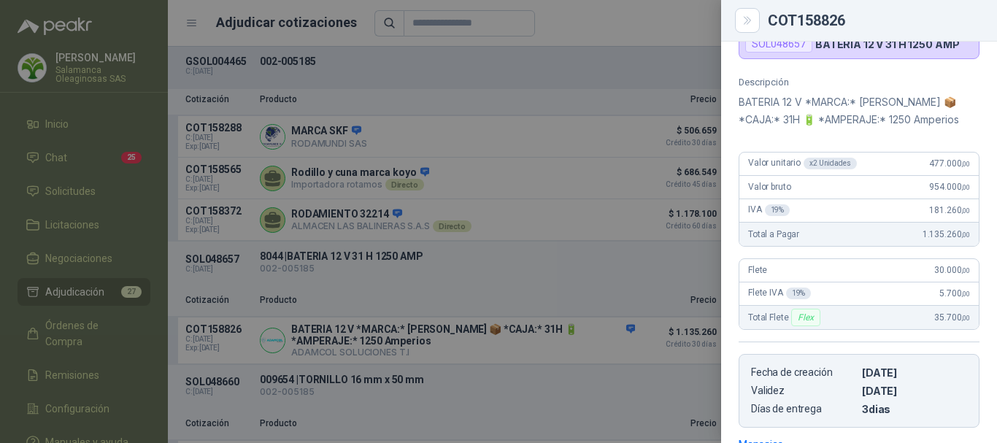
scroll to position [114, 0]
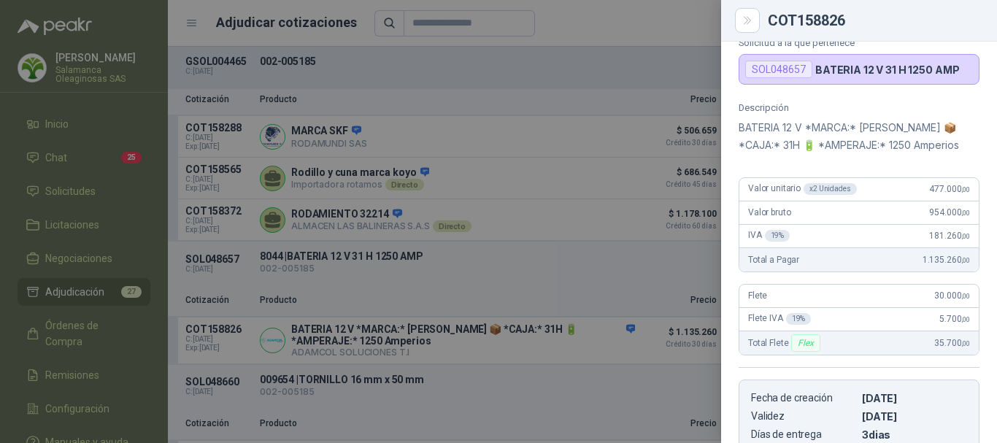
click at [666, 32] on div at bounding box center [498, 221] width 997 height 443
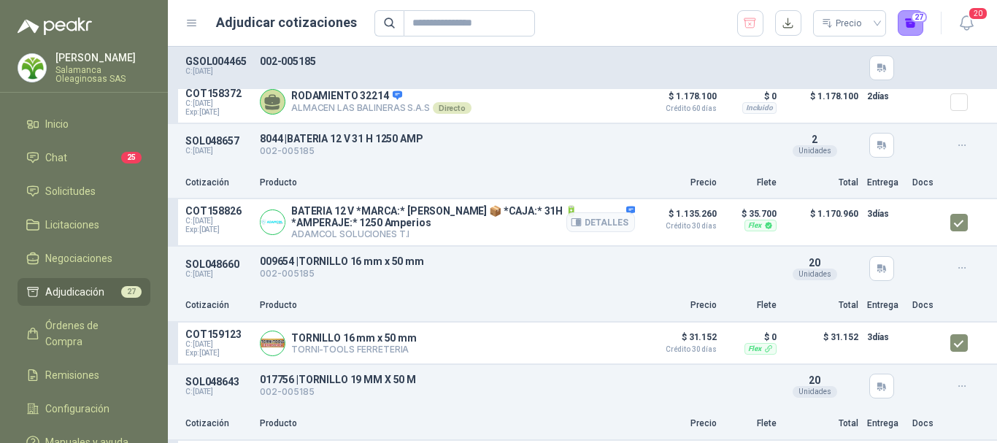
scroll to position [1752, 0]
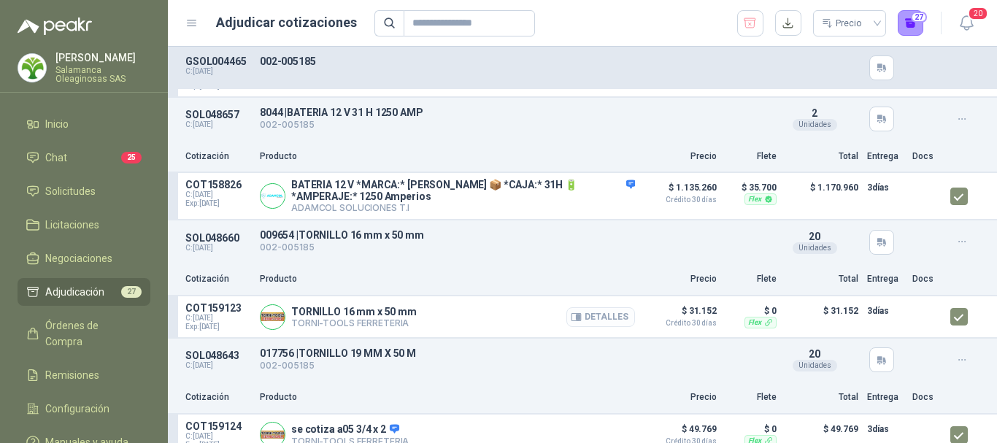
click at [606, 327] on button "Detalles" at bounding box center [600, 317] width 69 height 20
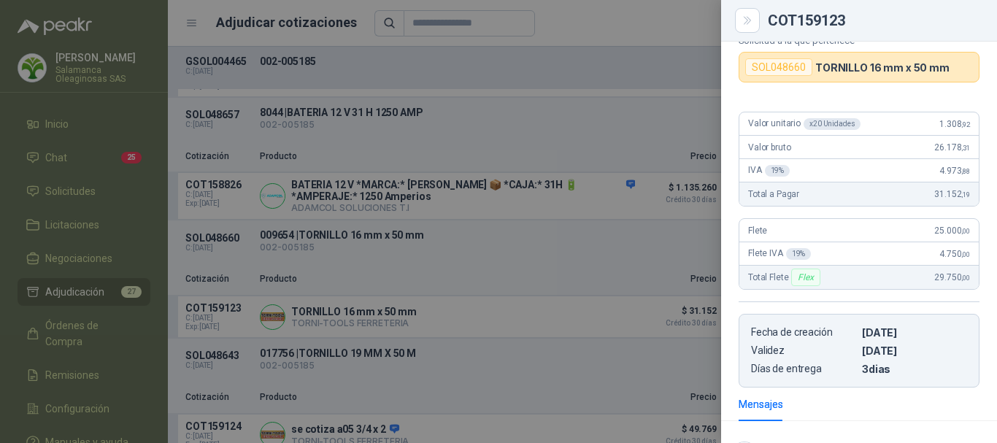
scroll to position [72, 0]
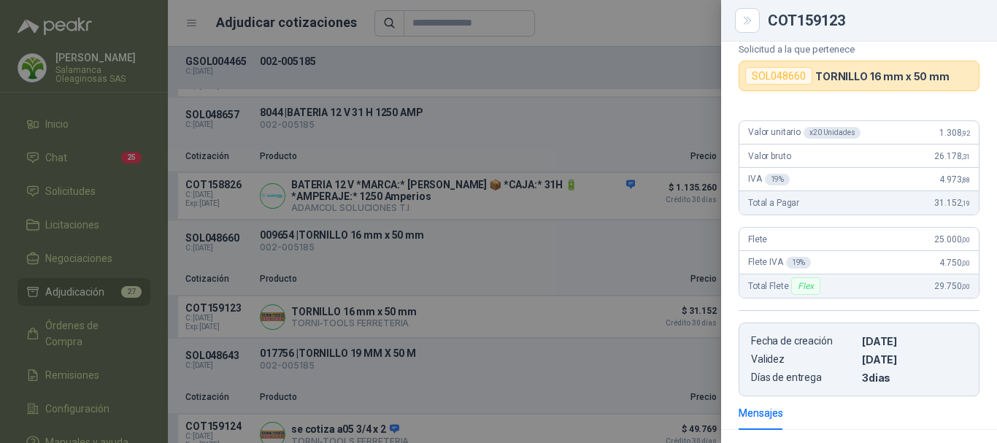
click at [615, 20] on div at bounding box center [498, 221] width 997 height 443
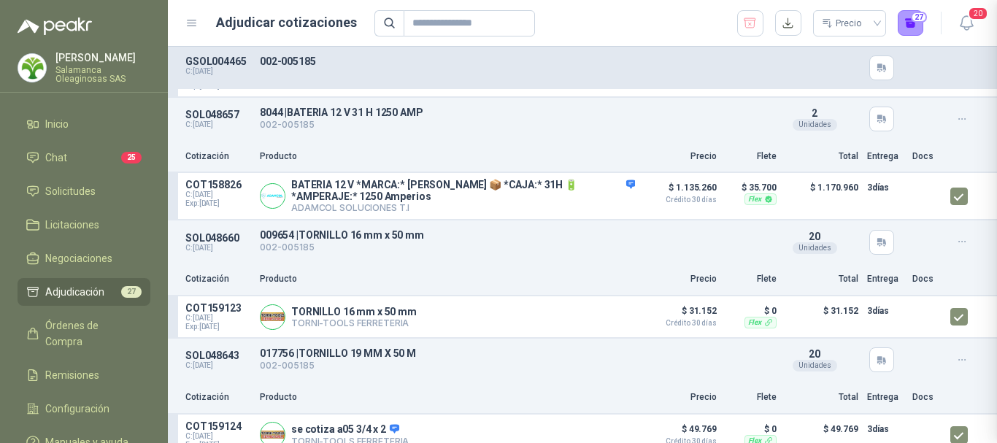
scroll to position [218, 0]
click at [597, 322] on button "Detalles" at bounding box center [600, 317] width 69 height 20
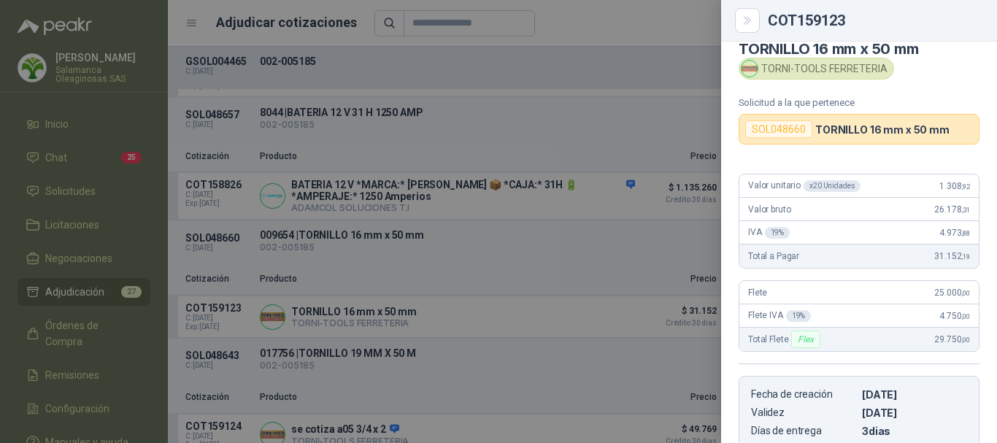
scroll to position [0, 0]
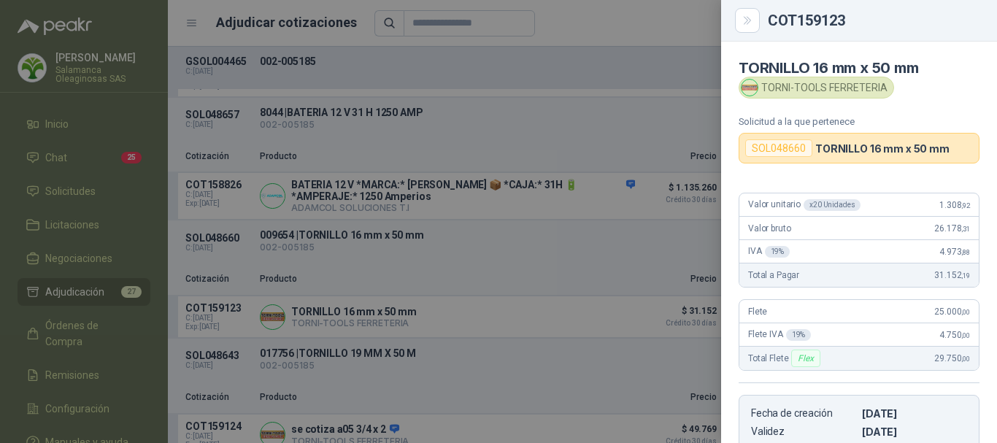
click at [598, 17] on div at bounding box center [498, 221] width 997 height 443
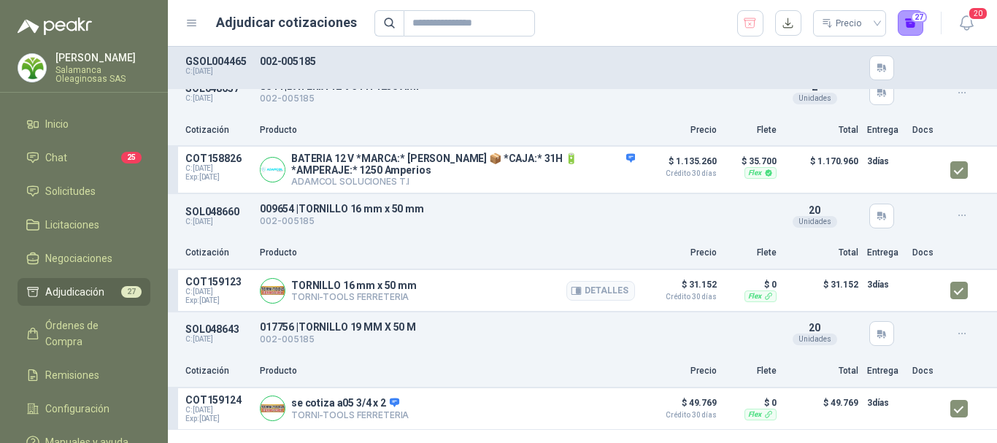
scroll to position [1825, 0]
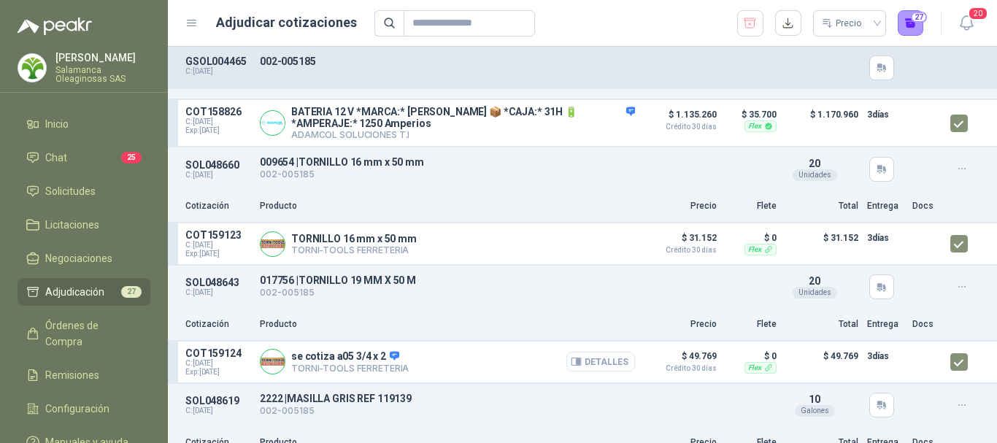
click at [597, 369] on button "Detalles" at bounding box center [600, 362] width 69 height 20
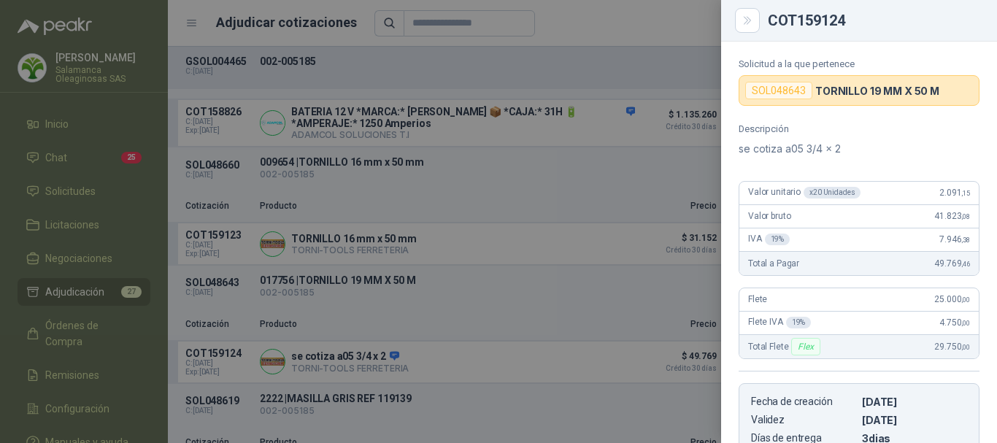
scroll to position [45, 0]
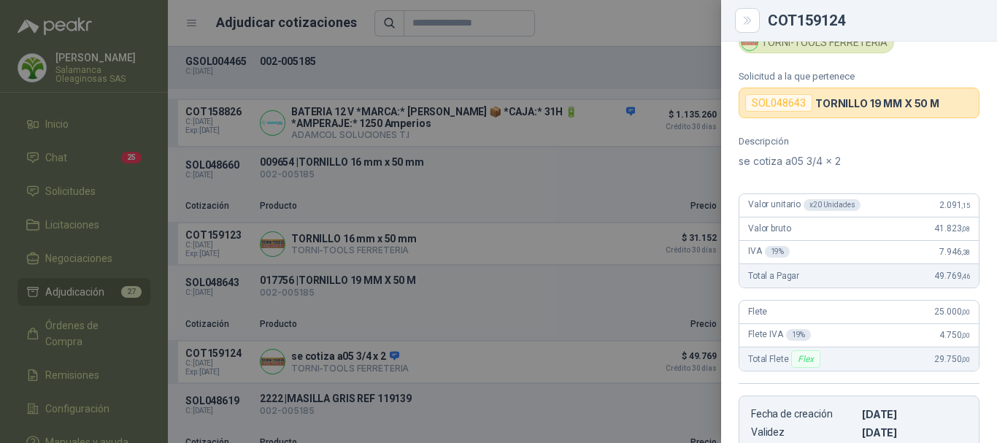
click at [629, 9] on div at bounding box center [498, 221] width 997 height 443
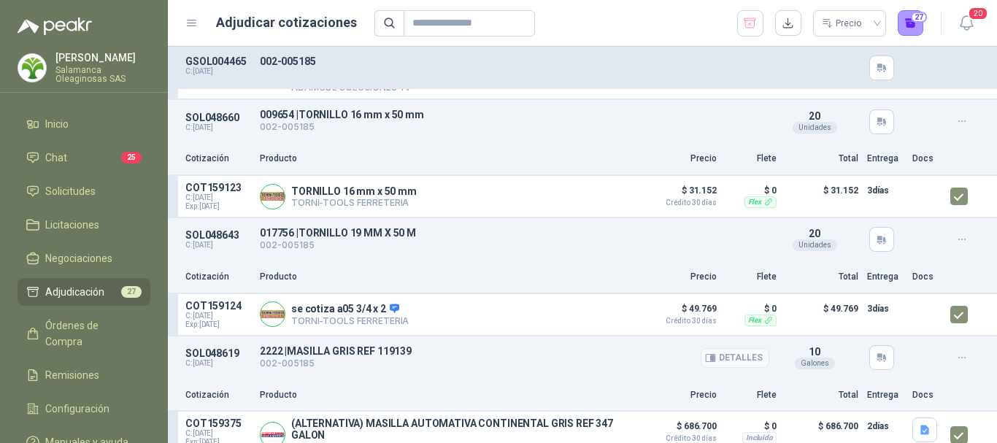
scroll to position [1898, 0]
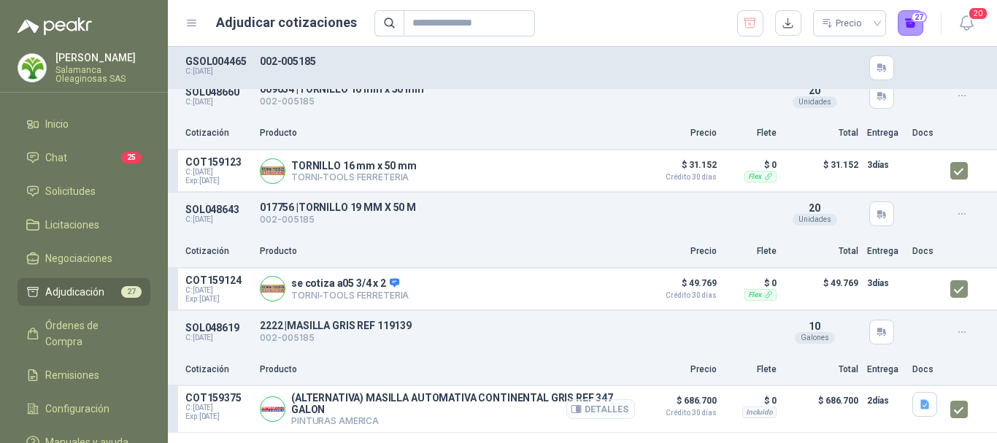
click at [594, 417] on button "Detalles" at bounding box center [600, 409] width 69 height 20
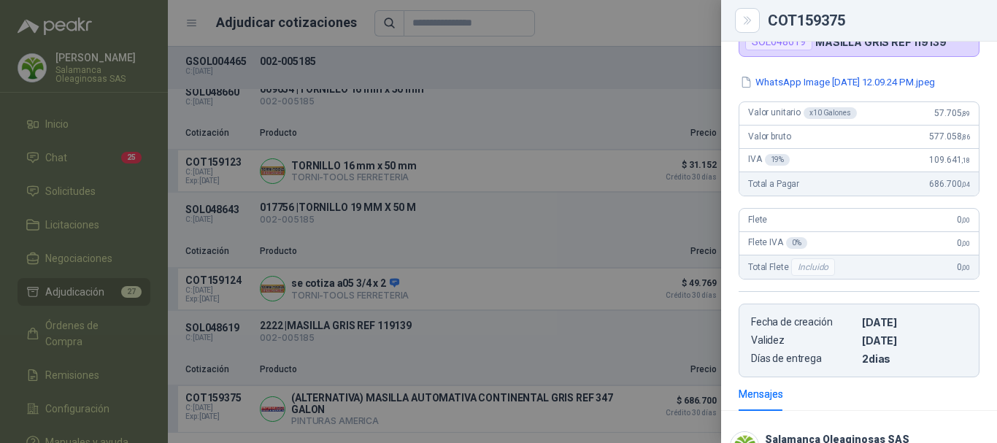
scroll to position [134, 0]
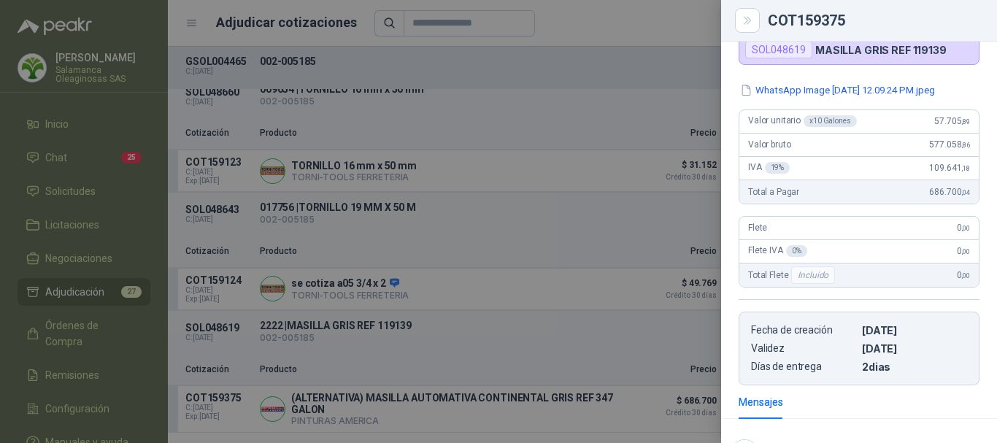
click at [682, 34] on div at bounding box center [498, 221] width 997 height 443
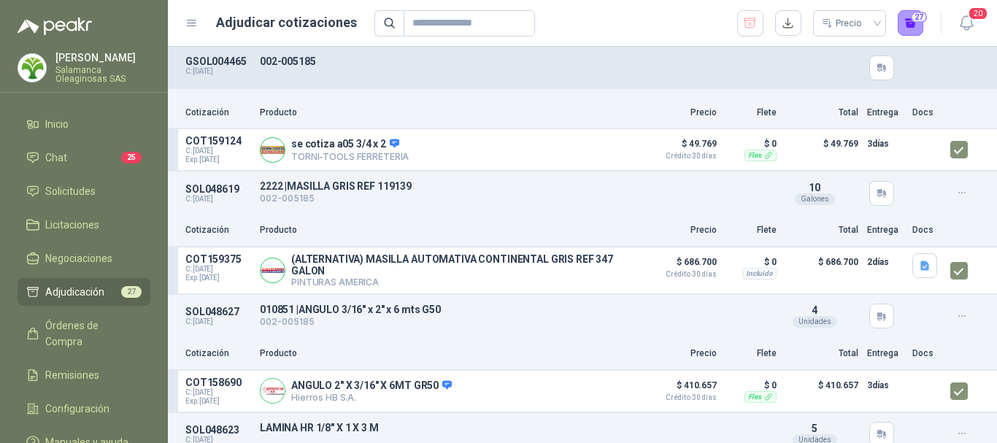
scroll to position [2117, 0]
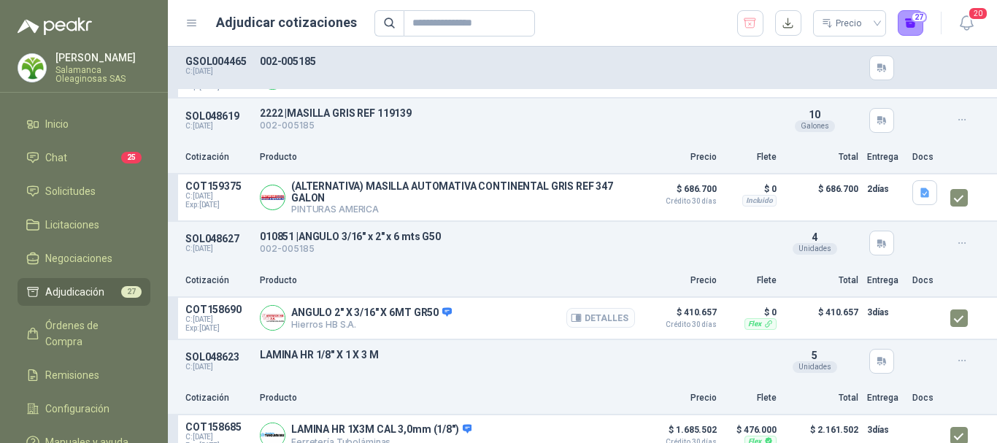
click at [601, 323] on button "Detalles" at bounding box center [600, 318] width 69 height 20
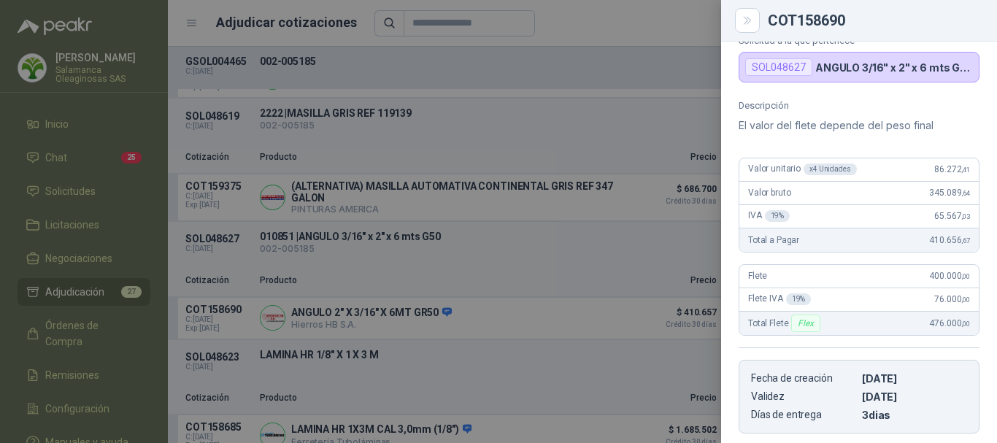
scroll to position [63, 0]
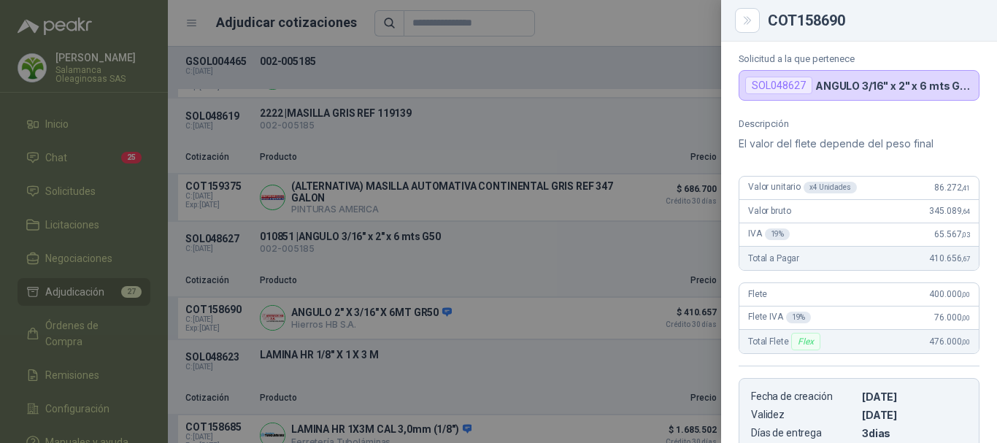
click at [658, 28] on div at bounding box center [498, 221] width 997 height 443
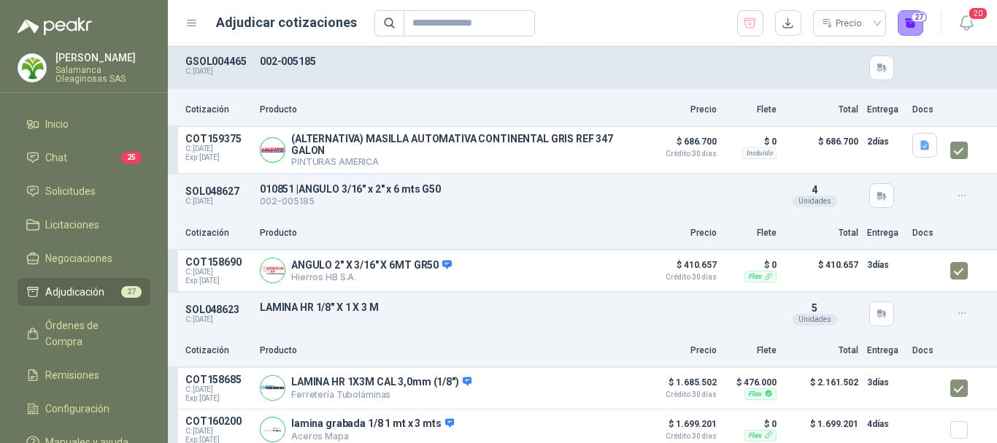
scroll to position [2190, 0]
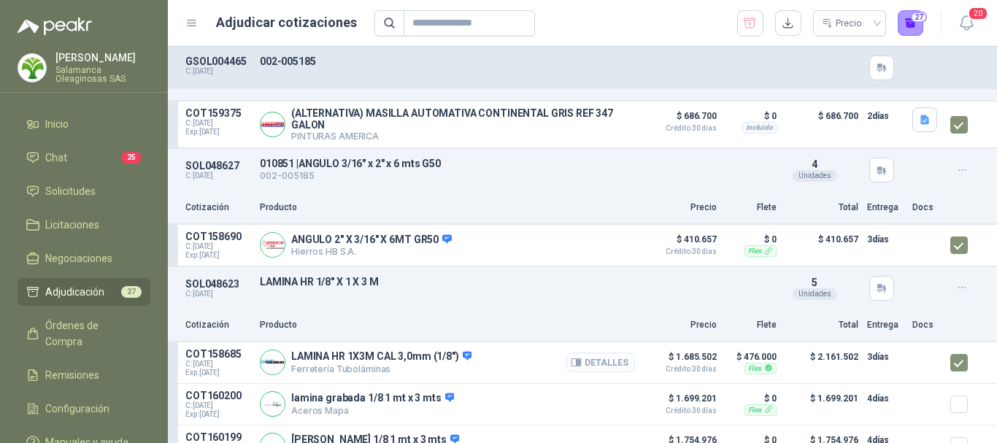
click at [604, 370] on button "Detalles" at bounding box center [600, 363] width 69 height 20
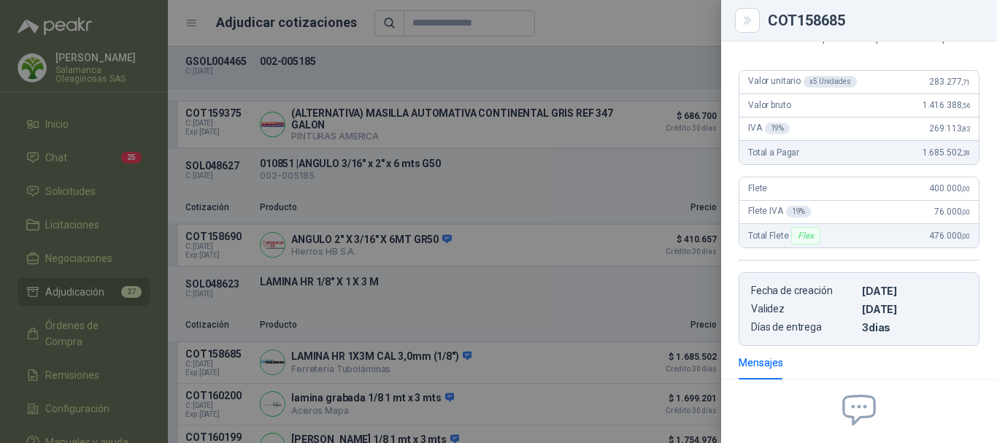
scroll to position [153, 0]
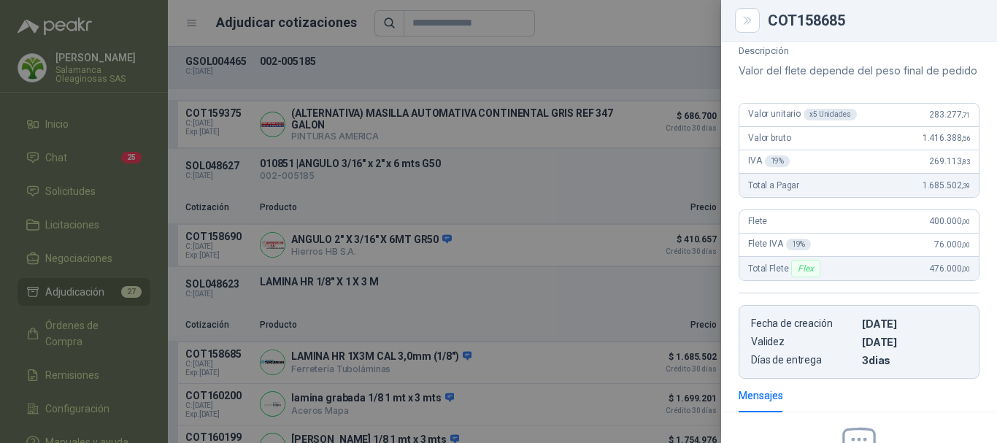
click at [666, 12] on div at bounding box center [498, 221] width 997 height 443
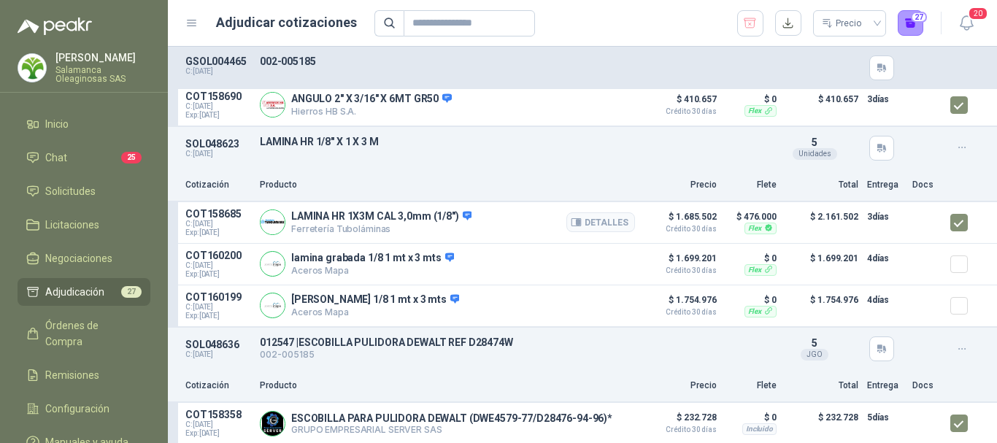
scroll to position [2408, 0]
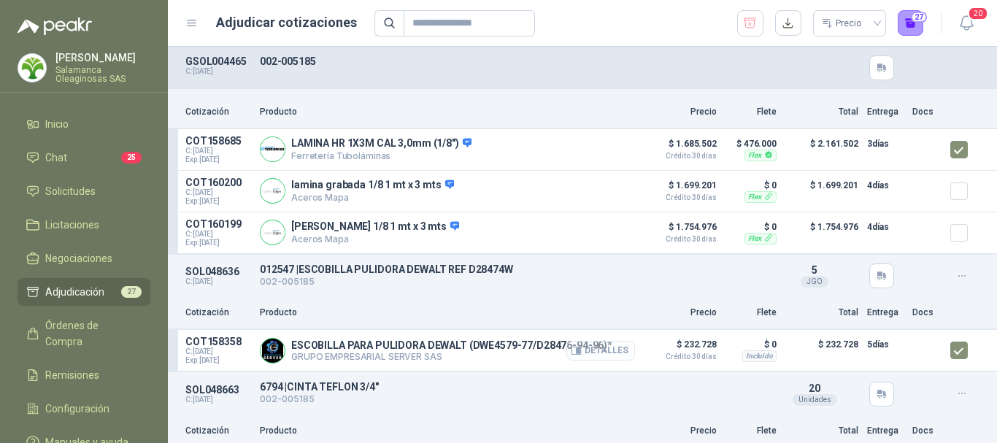
click at [599, 354] on button "Detalles" at bounding box center [600, 351] width 69 height 20
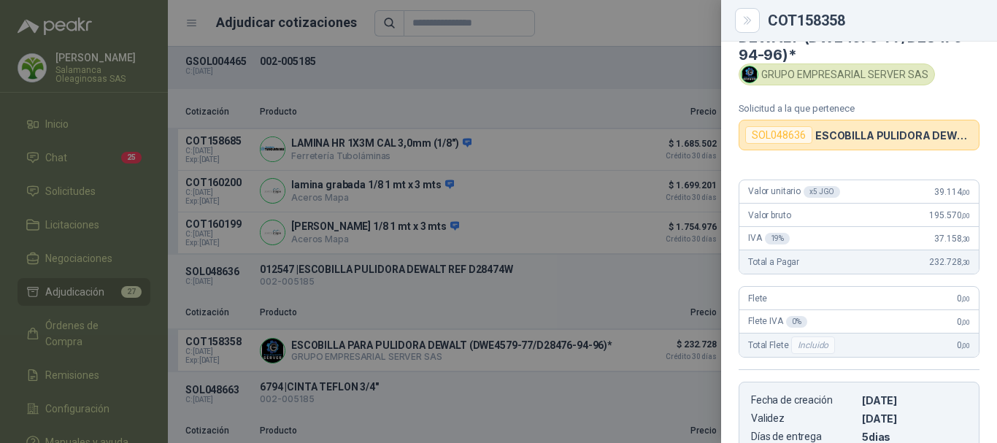
scroll to position [0, 0]
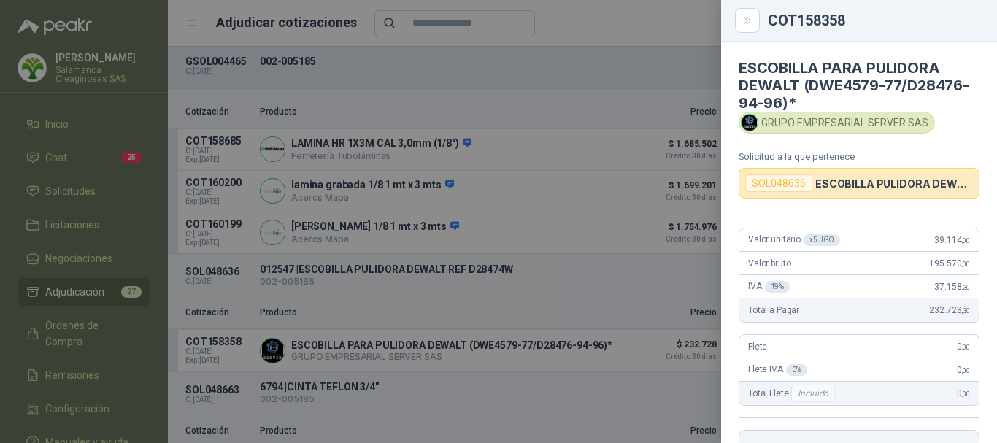
click at [689, 27] on div at bounding box center [498, 221] width 997 height 443
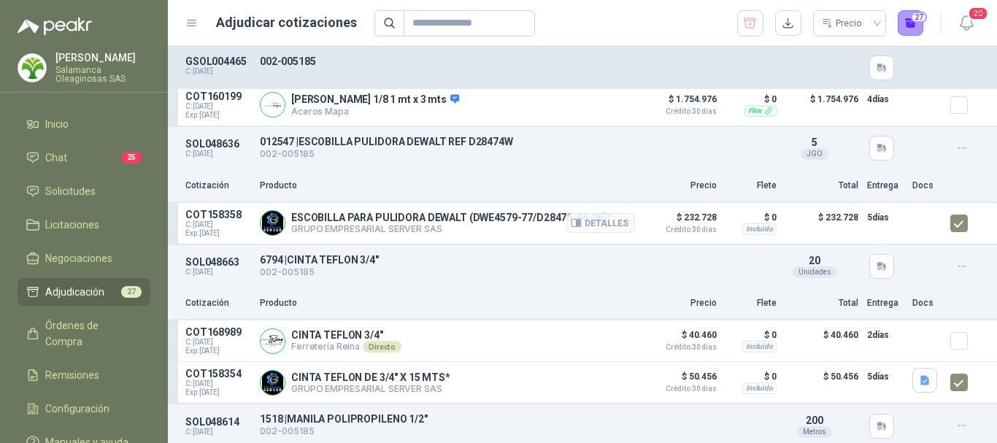
scroll to position [2554, 0]
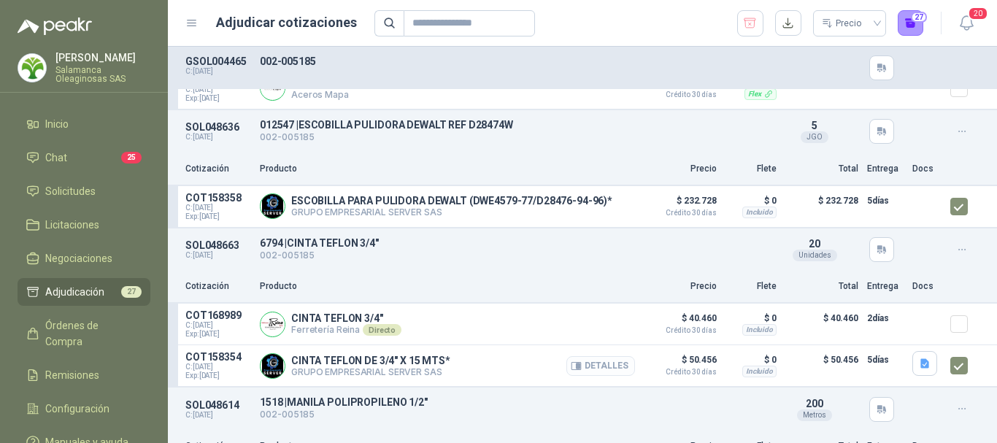
click at [597, 369] on button "Detalles" at bounding box center [600, 366] width 69 height 20
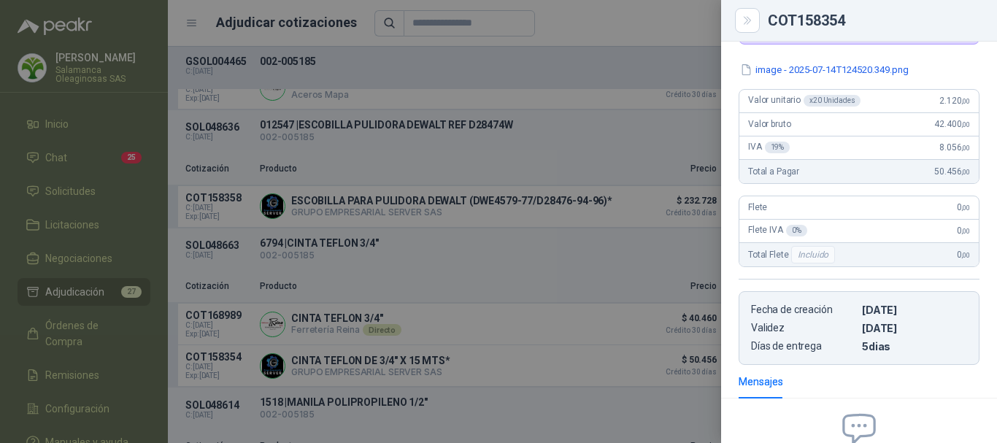
scroll to position [48, 0]
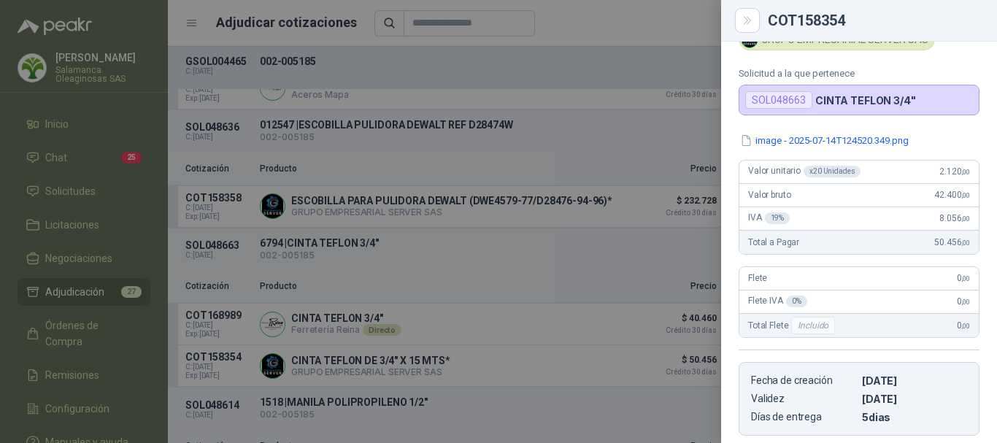
click at [601, 20] on div at bounding box center [498, 221] width 997 height 443
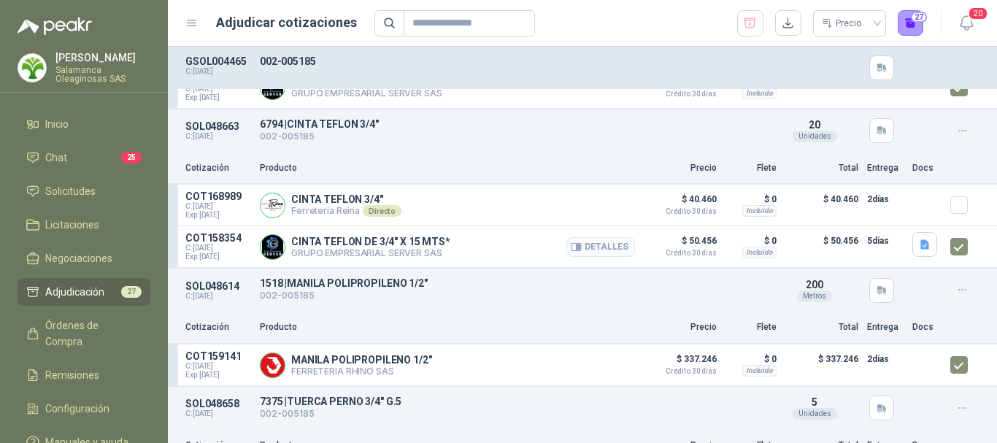
scroll to position [2700, 0]
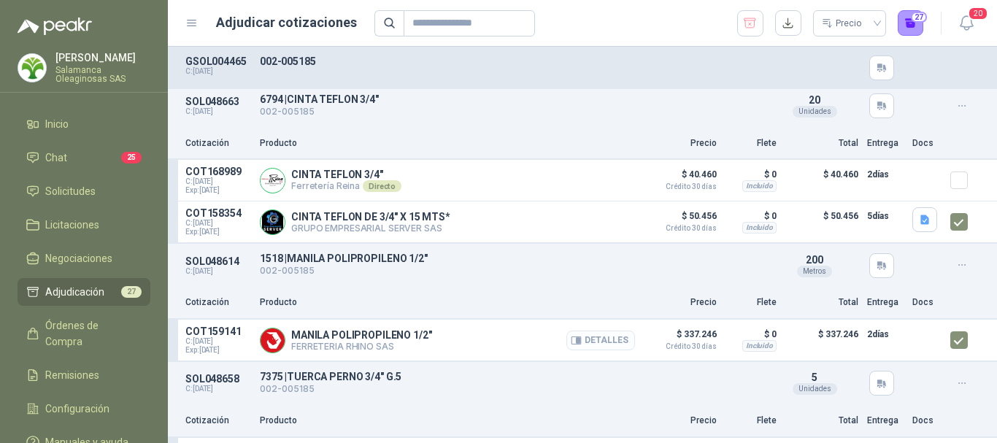
click at [598, 344] on button "Detalles" at bounding box center [600, 341] width 69 height 20
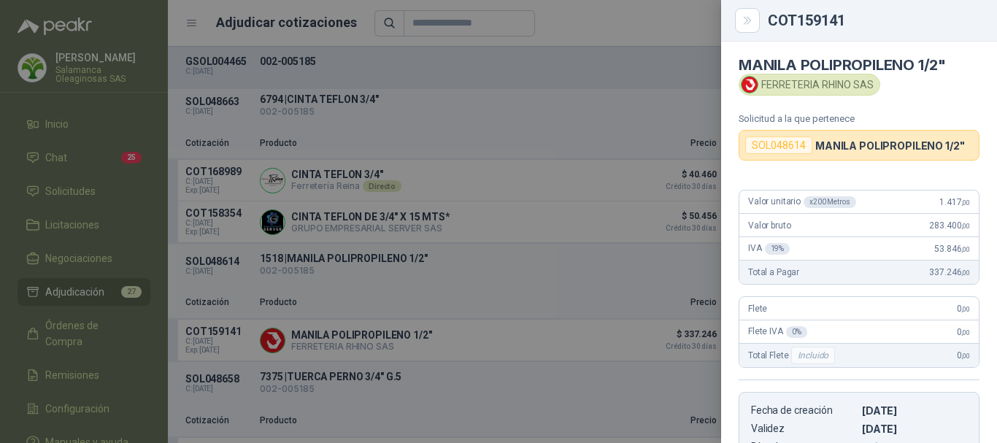
scroll to position [0, 0]
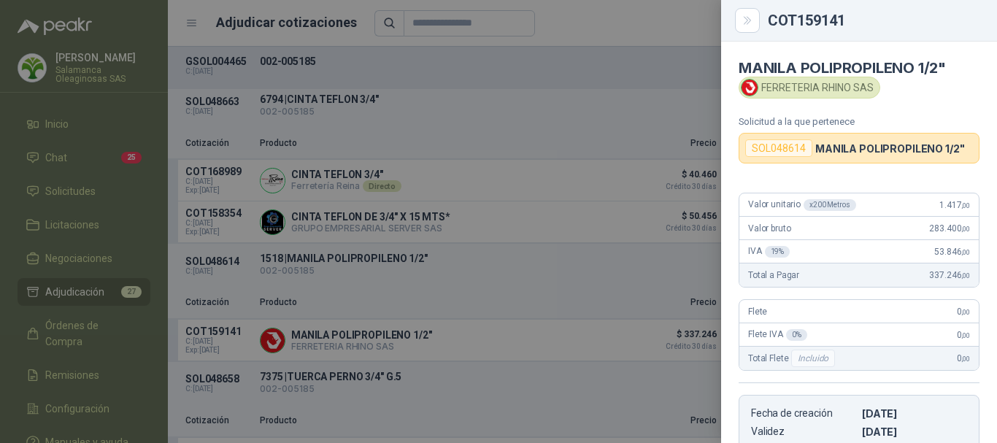
click at [664, 24] on div at bounding box center [498, 221] width 997 height 443
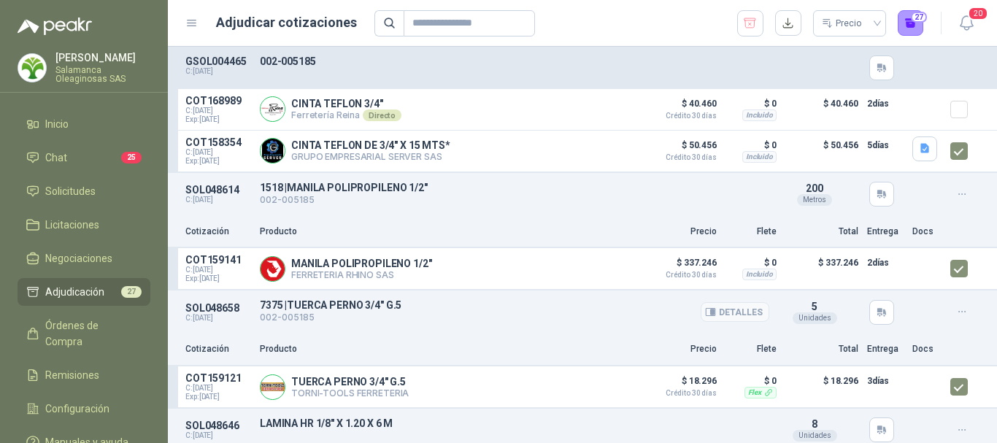
scroll to position [2846, 0]
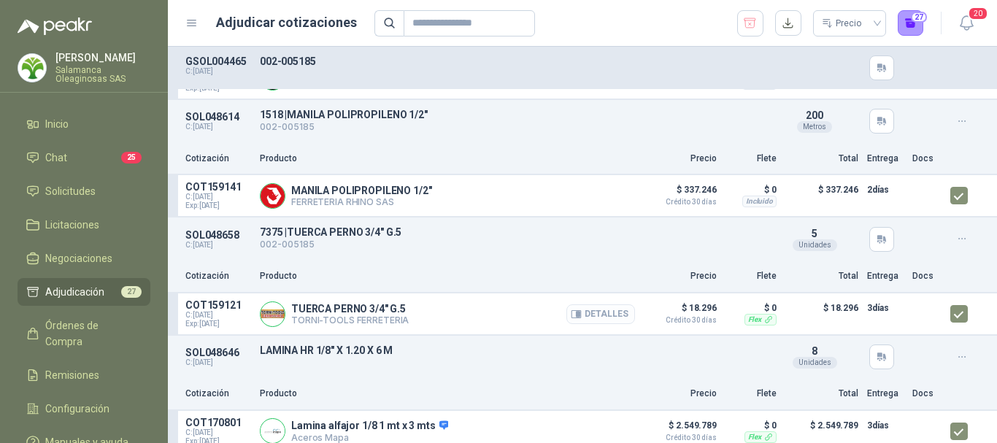
click at [600, 317] on button "Detalles" at bounding box center [600, 314] width 69 height 20
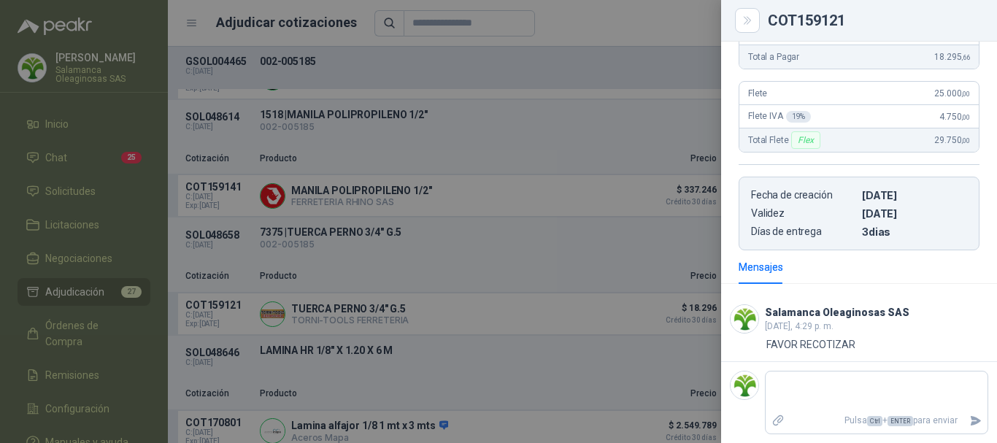
scroll to position [0, 0]
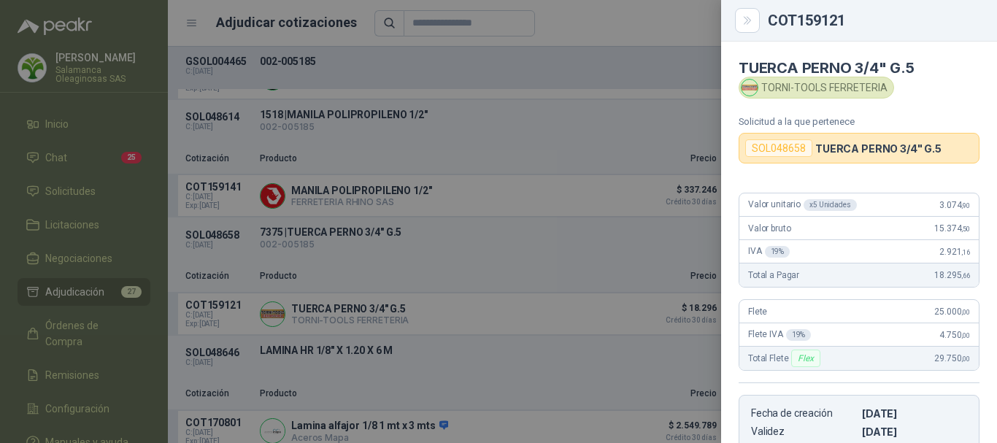
click at [590, 20] on div at bounding box center [498, 221] width 997 height 443
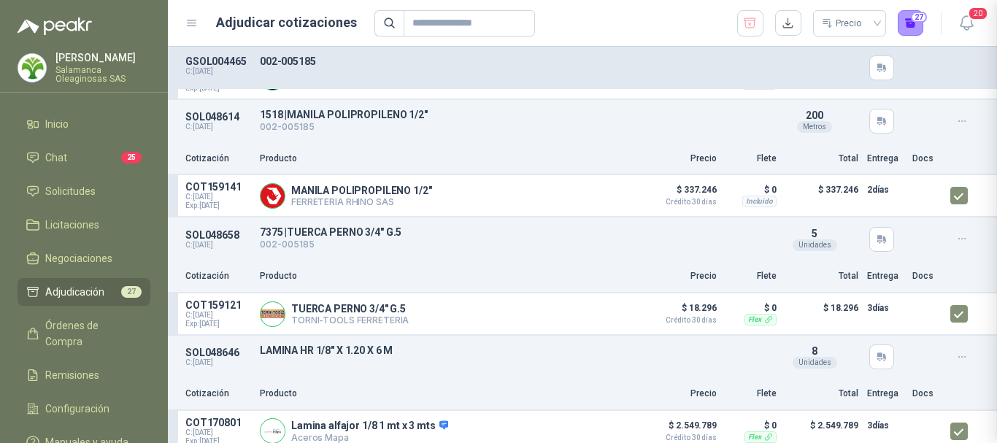
scroll to position [218, 0]
click at [604, 434] on button "Detalles" at bounding box center [600, 431] width 69 height 20
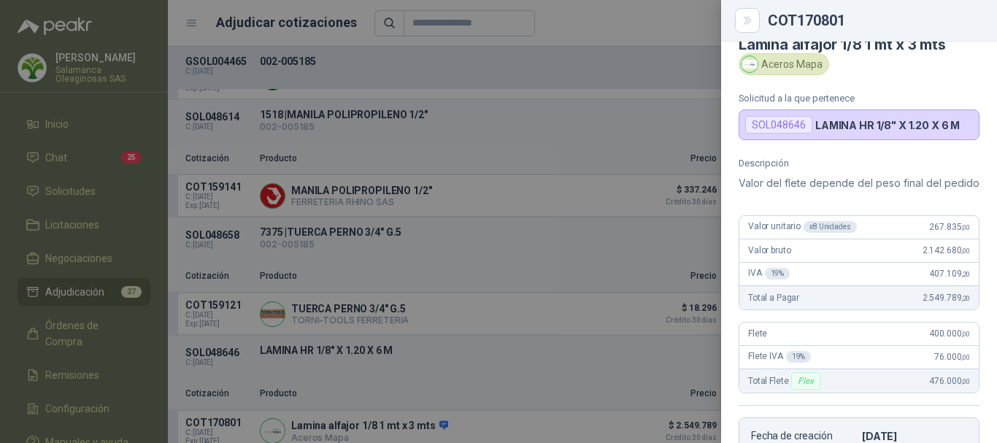
scroll to position [0, 0]
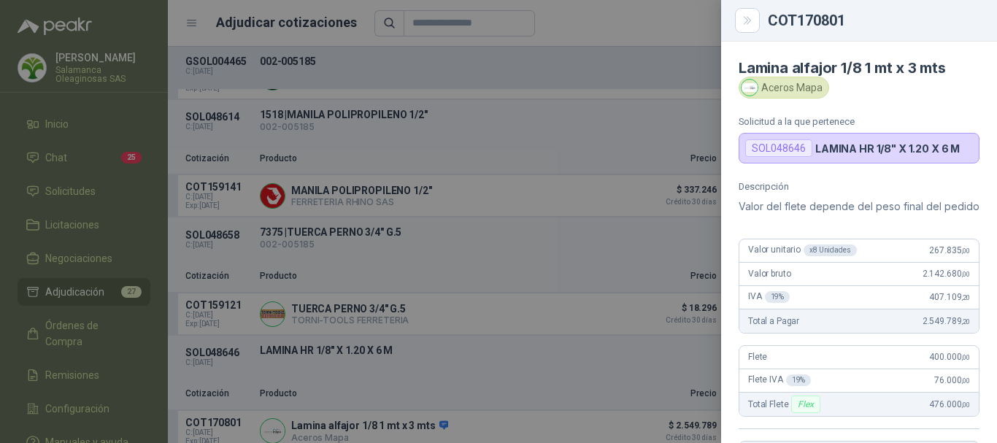
click at [655, 25] on div at bounding box center [498, 221] width 997 height 443
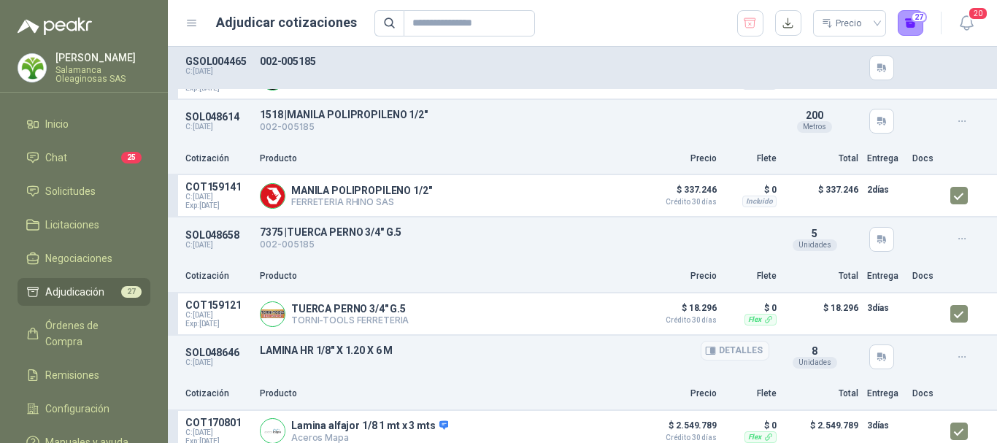
scroll to position [2919, 0]
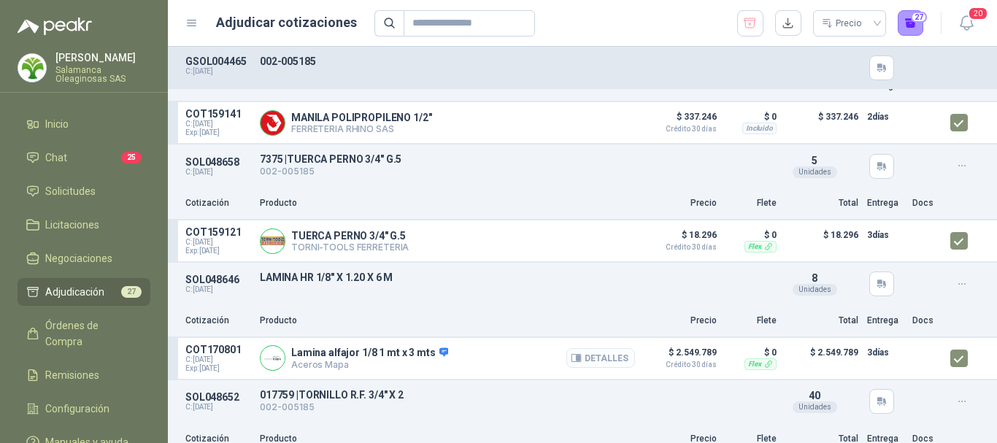
click at [607, 363] on button "Detalles" at bounding box center [600, 358] width 69 height 20
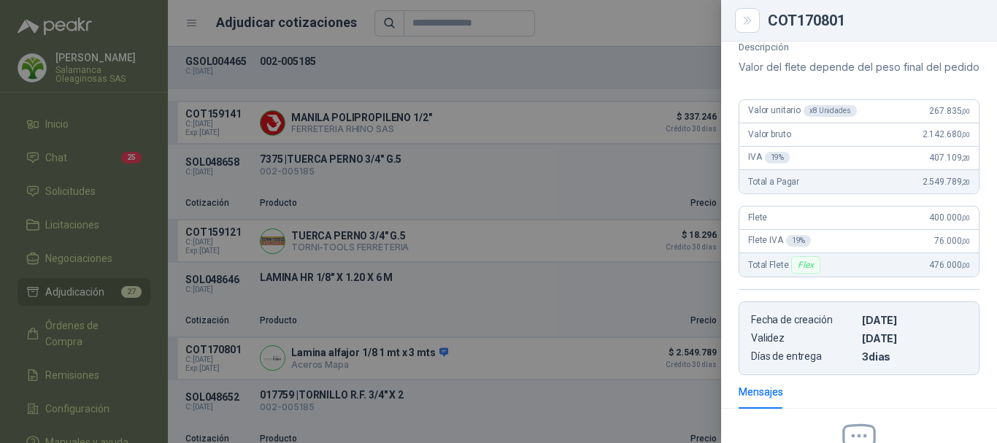
scroll to position [112, 0]
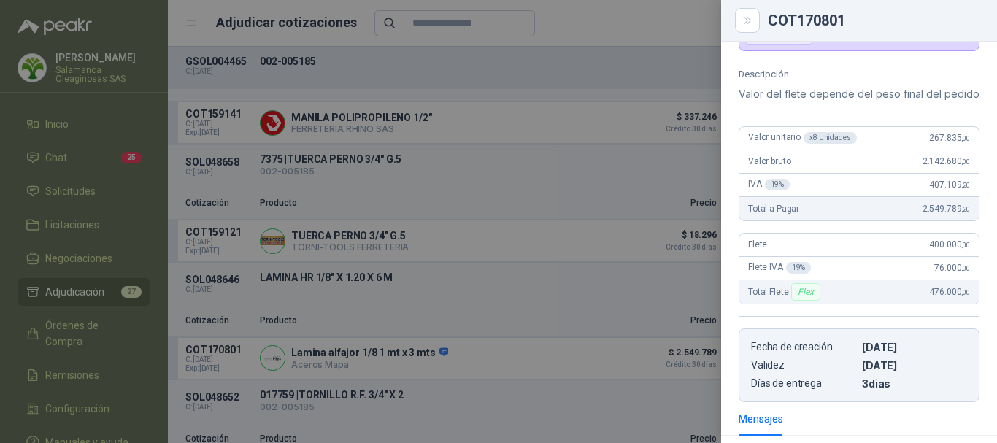
click at [607, 26] on div at bounding box center [498, 221] width 997 height 443
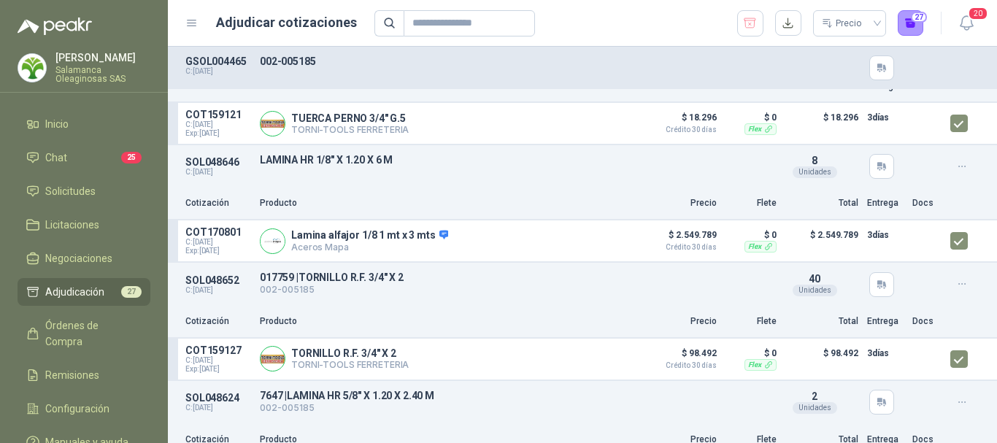
scroll to position [3065, 0]
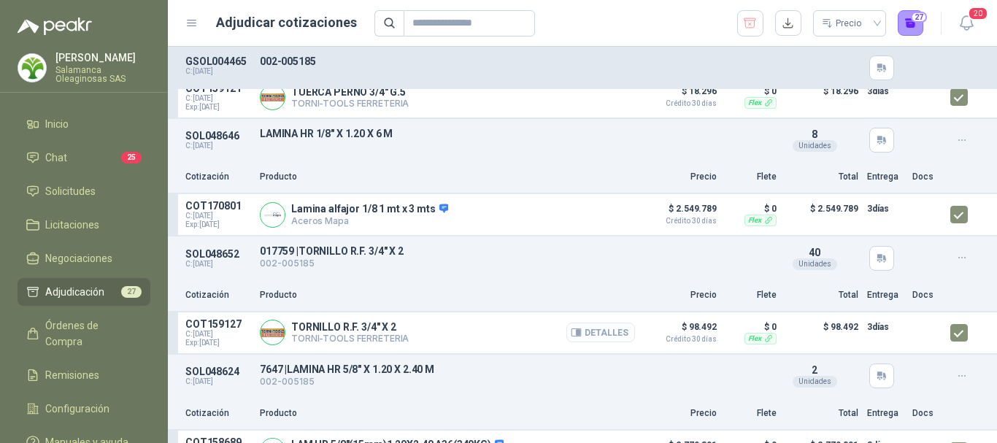
click at [599, 336] on button "Detalles" at bounding box center [600, 333] width 69 height 20
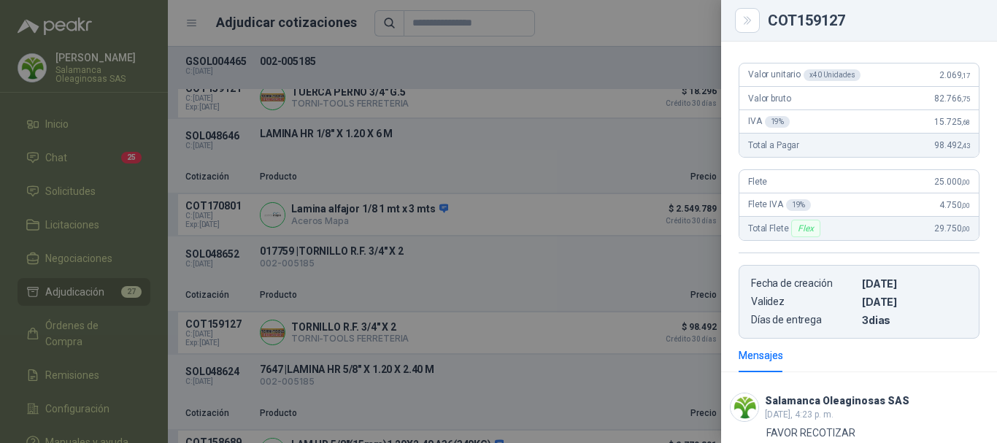
scroll to position [72, 0]
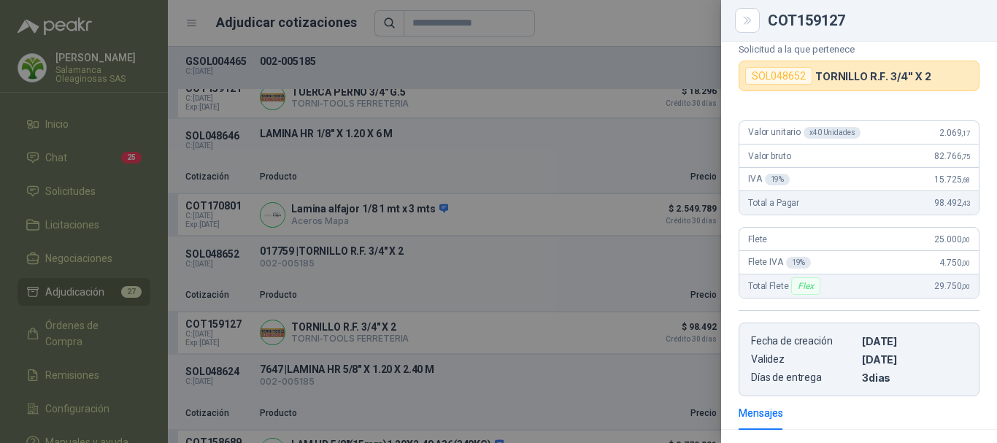
click at [633, 19] on div at bounding box center [498, 221] width 997 height 443
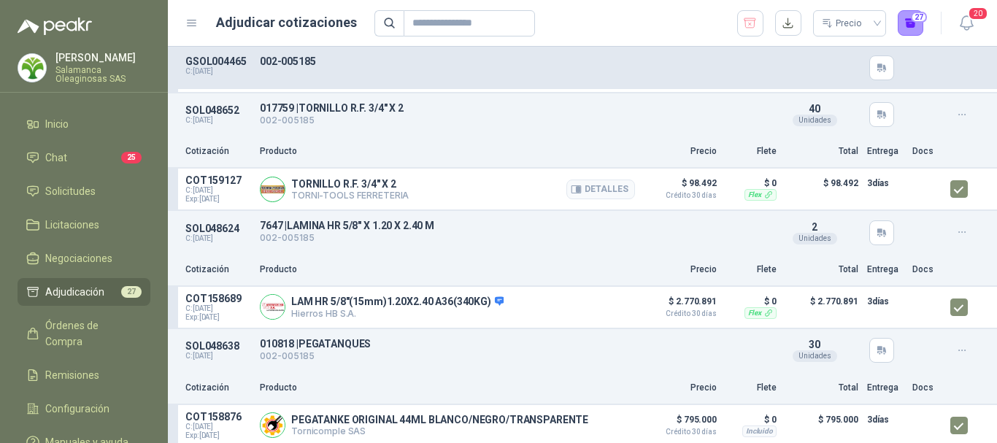
scroll to position [3211, 0]
click at [607, 310] on button "Detalles" at bounding box center [600, 306] width 69 height 20
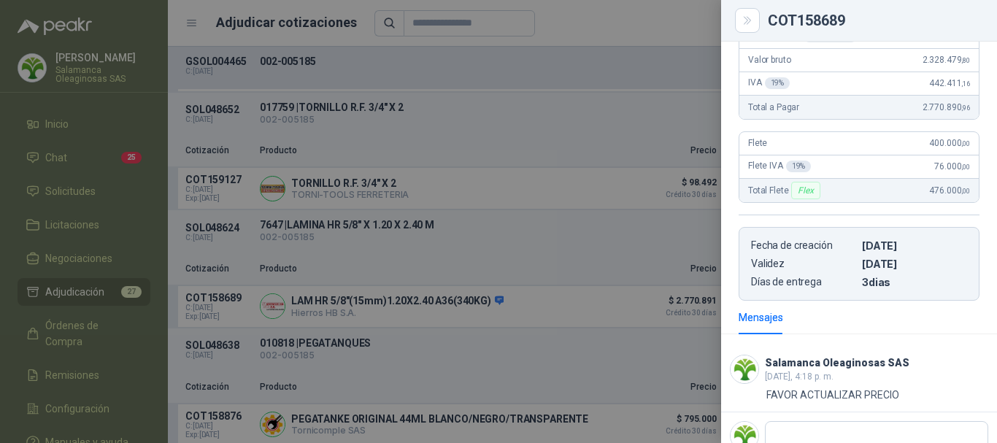
scroll to position [63, 0]
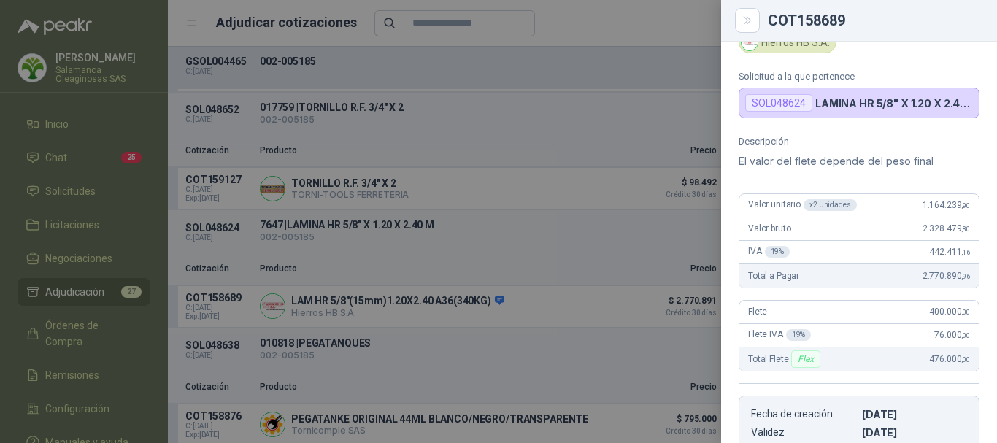
click at [637, 21] on div at bounding box center [498, 221] width 997 height 443
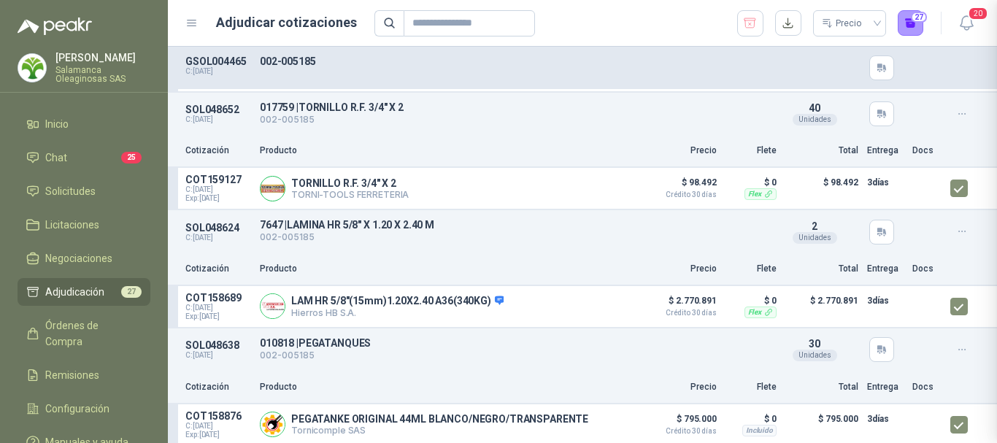
scroll to position [282, 0]
click at [601, 433] on button "Detalles" at bounding box center [600, 425] width 69 height 20
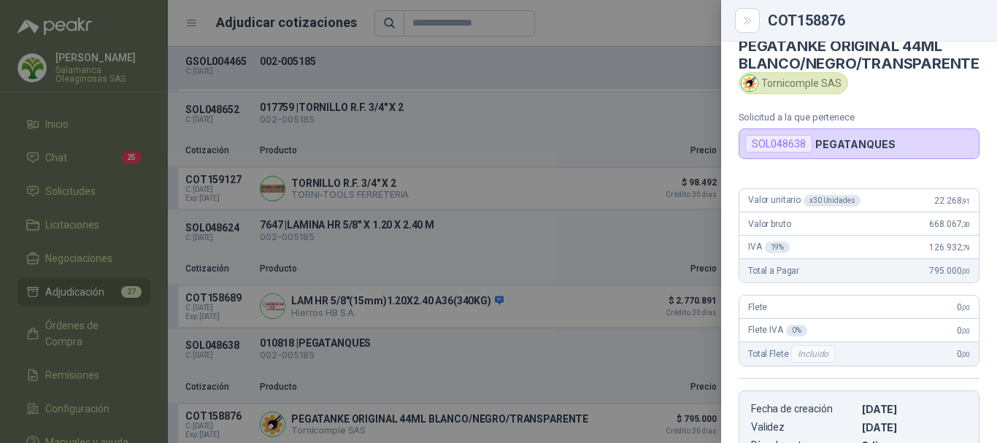
scroll to position [17, 0]
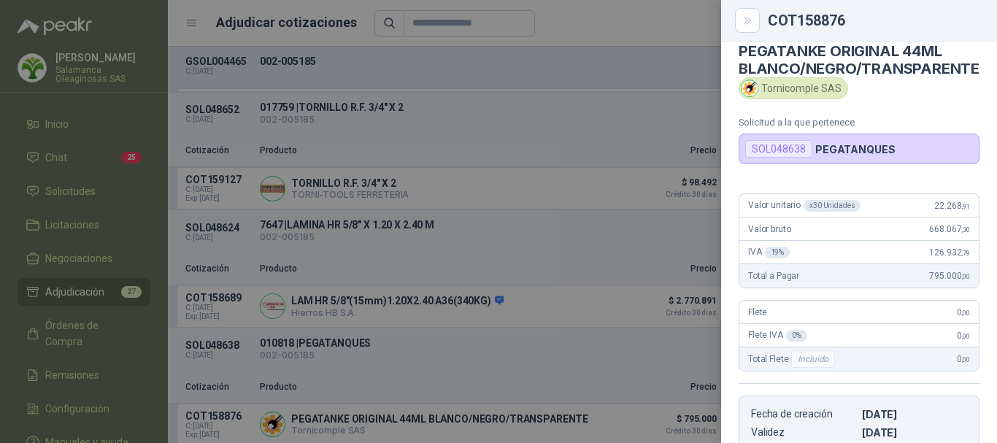
click at [603, 27] on div at bounding box center [498, 221] width 997 height 443
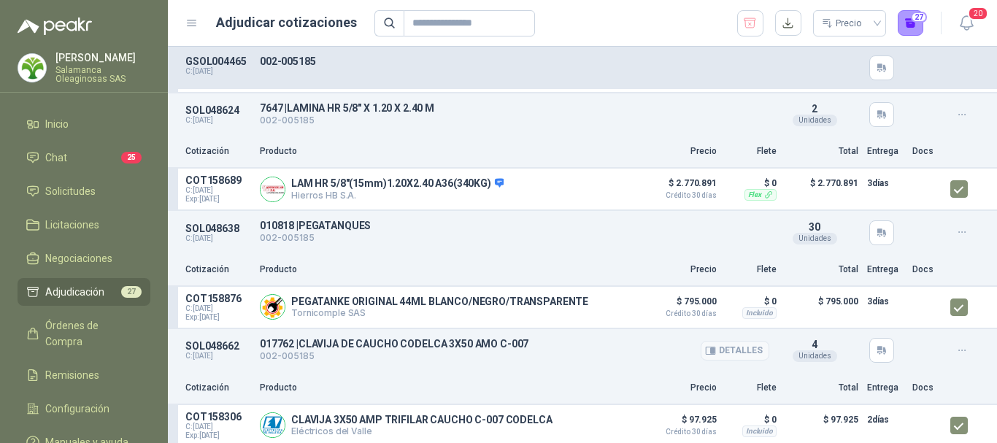
scroll to position [3340, 0]
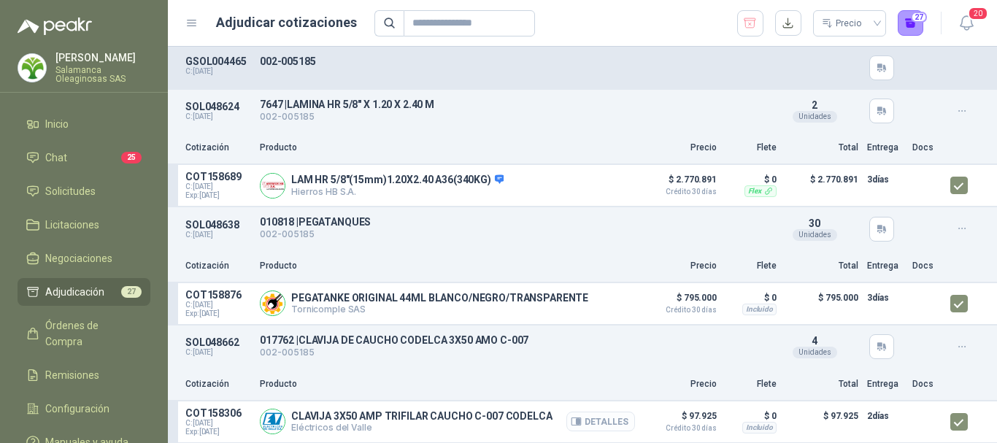
click at [607, 420] on button "Detalles" at bounding box center [600, 422] width 69 height 20
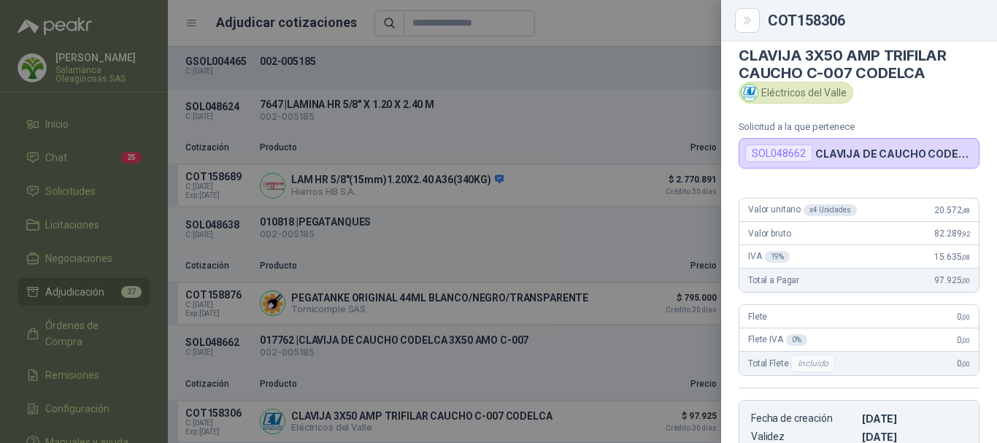
scroll to position [0, 0]
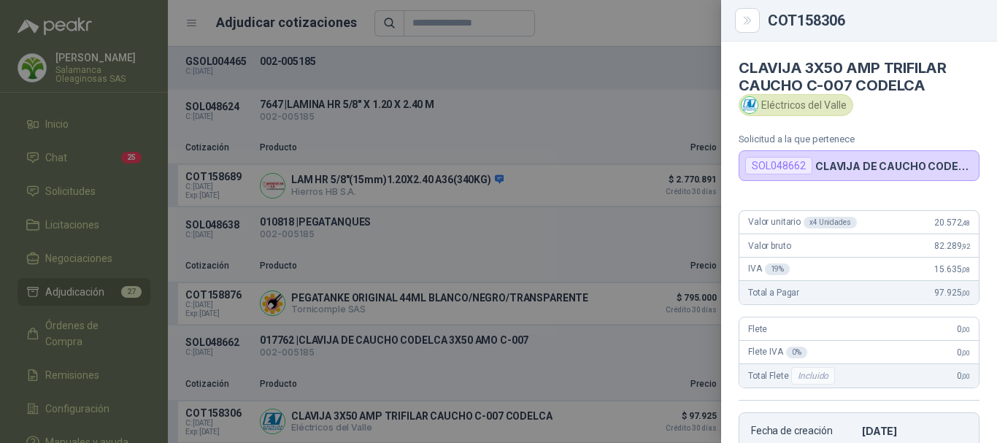
click at [638, 15] on div at bounding box center [498, 221] width 997 height 443
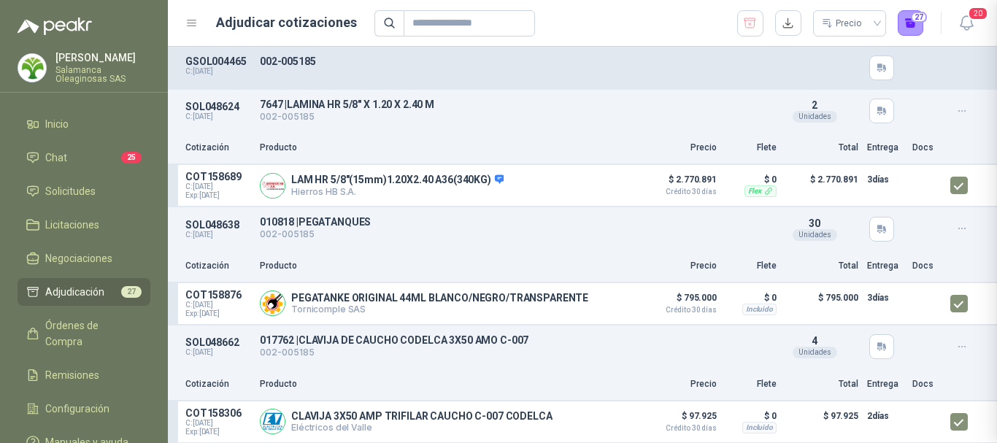
scroll to position [376, 0]
click at [84, 285] on span "Adjudicación" at bounding box center [74, 292] width 59 height 16
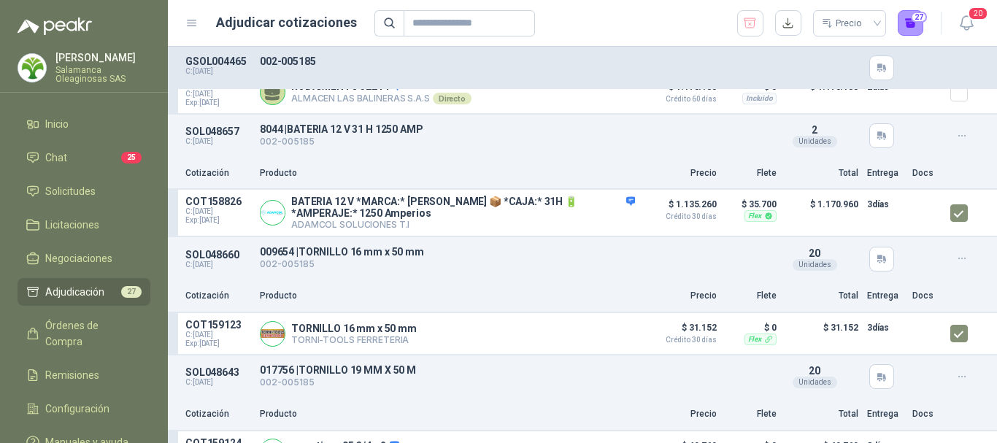
scroll to position [1370, 0]
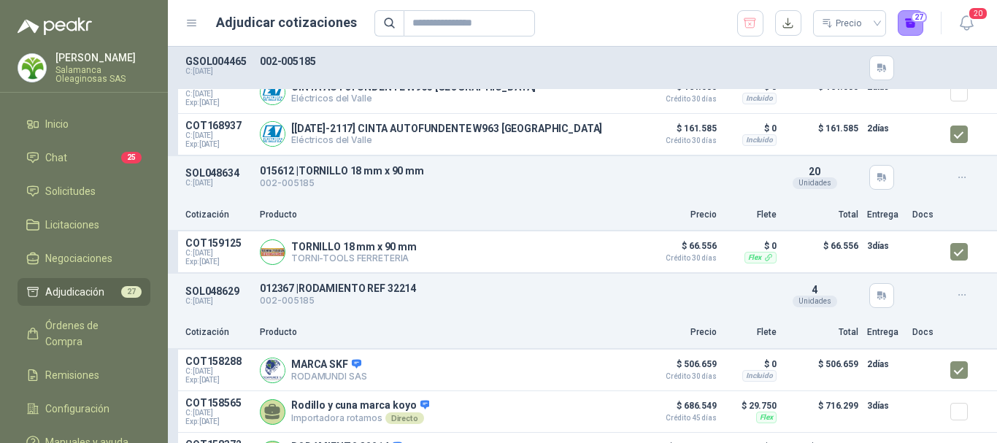
click at [59, 292] on span "Adjudicación" at bounding box center [74, 292] width 59 height 16
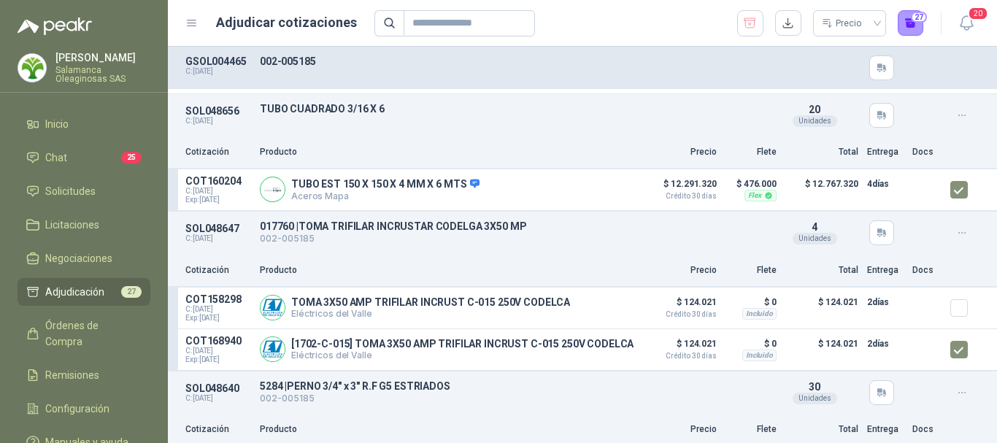
scroll to position [0, 0]
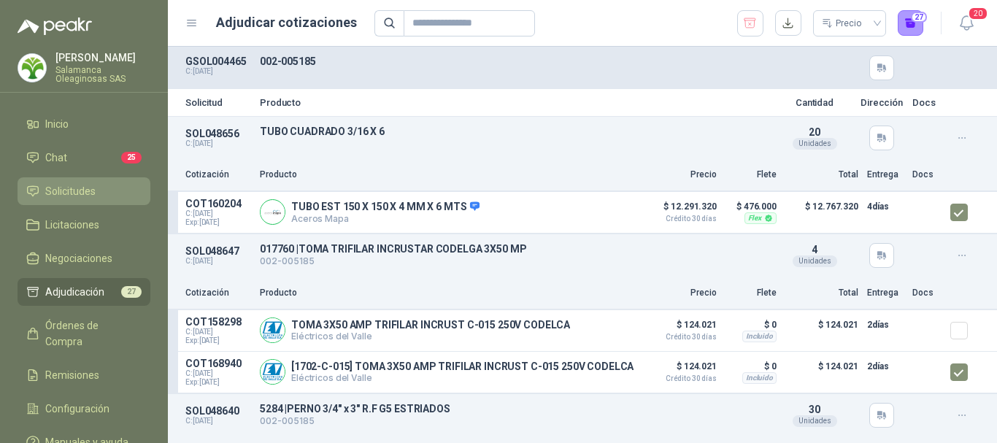
click at [73, 190] on span "Solicitudes" at bounding box center [70, 191] width 50 height 16
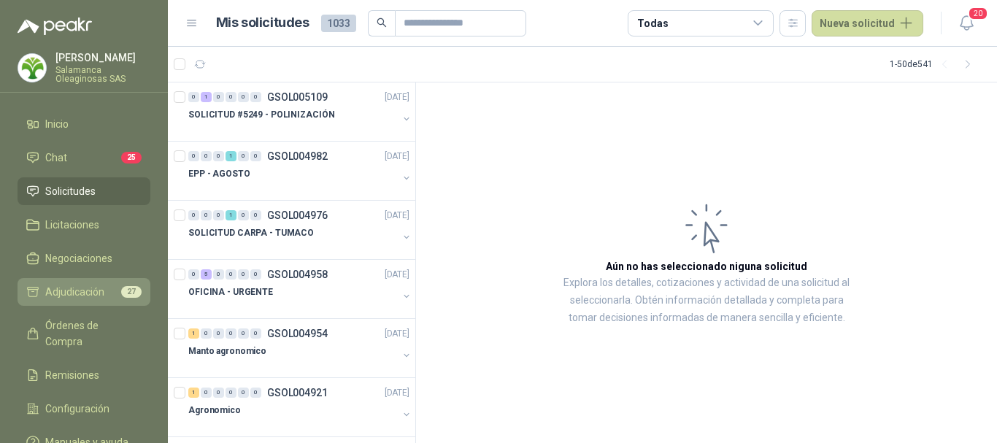
click at [85, 293] on span "Adjudicación" at bounding box center [74, 292] width 59 height 16
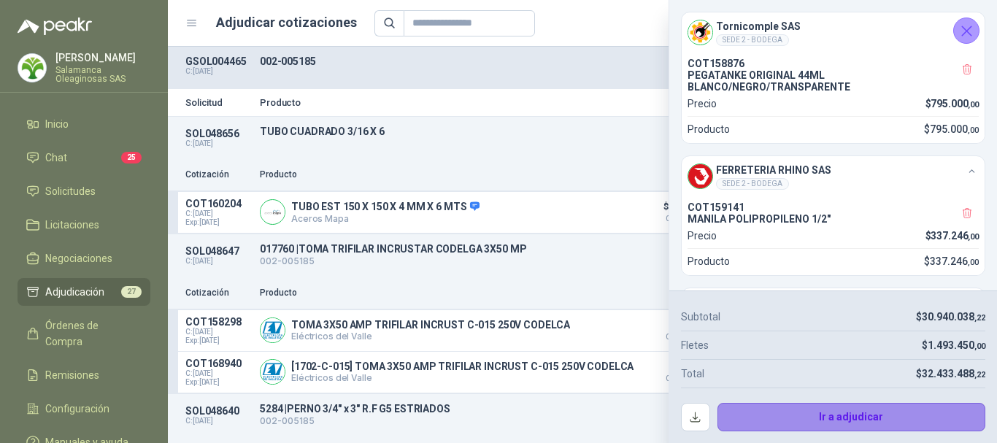
click at [833, 416] on button "Ir a adjudicar" at bounding box center [851, 417] width 269 height 29
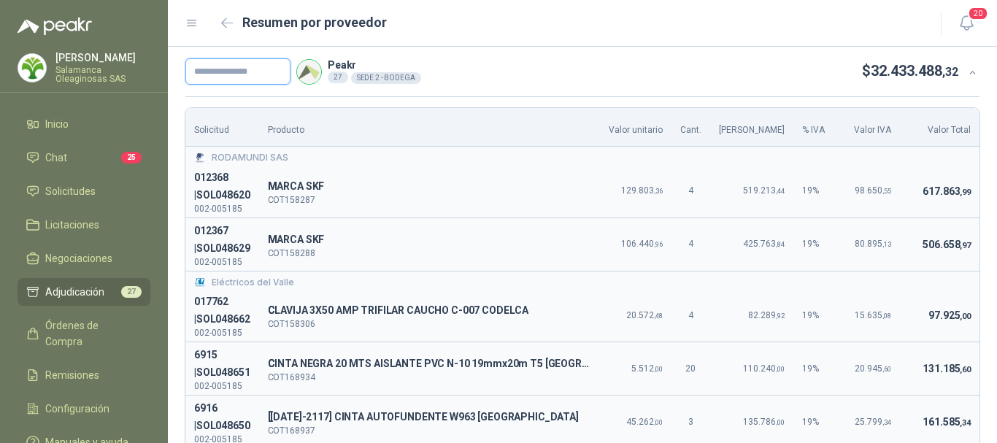
click at [274, 69] on input "text" at bounding box center [237, 71] width 105 height 26
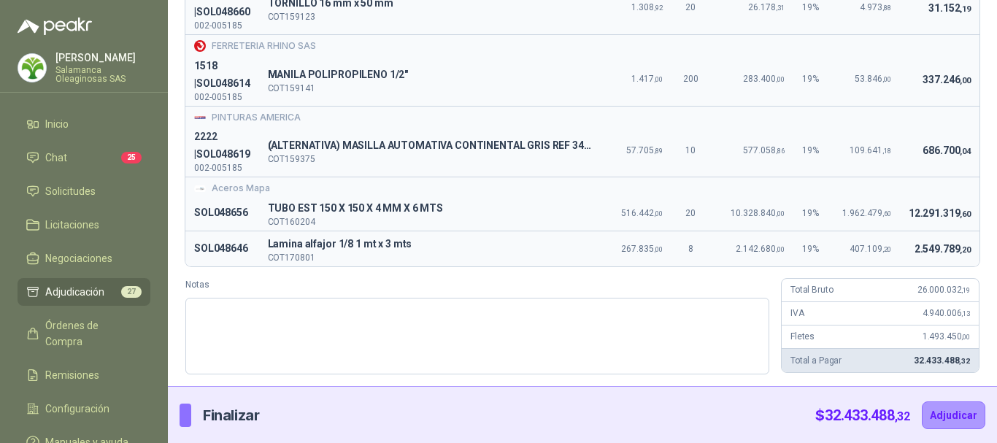
scroll to position [1465, 0]
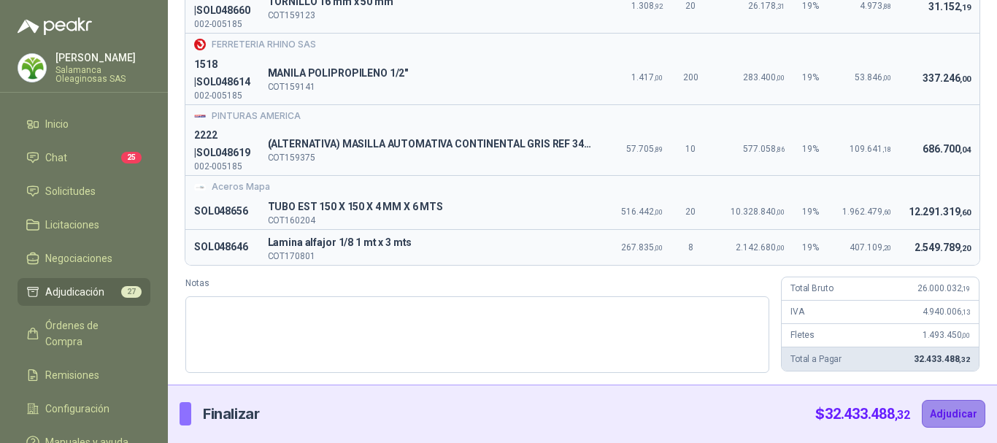
type input "**********"
click at [946, 410] on button "Adjudicar" at bounding box center [953, 414] width 63 height 28
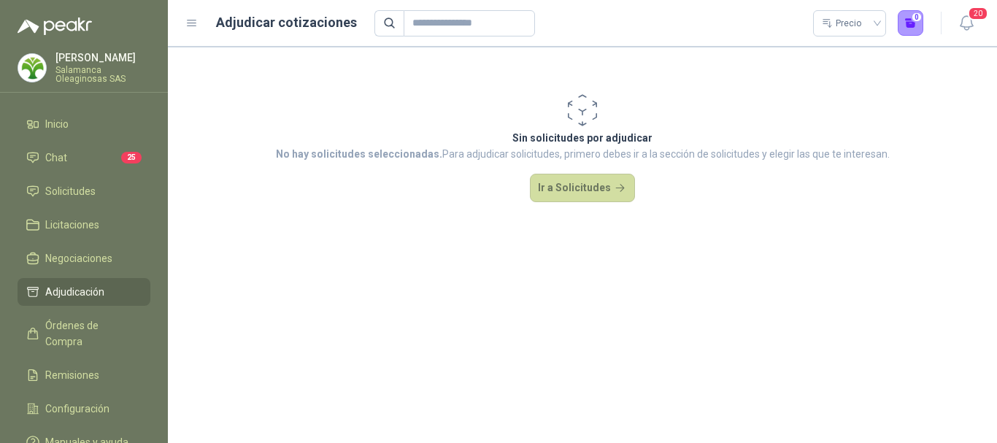
scroll to position [0, 0]
click at [77, 190] on span "Solicitudes" at bounding box center [70, 191] width 50 height 16
